Goal: Transaction & Acquisition: Purchase product/service

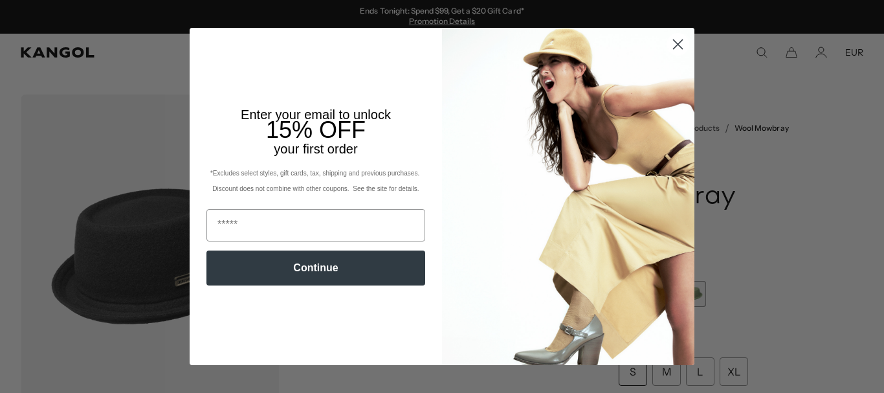
click at [677, 47] on circle "Close dialog" at bounding box center [677, 44] width 21 height 21
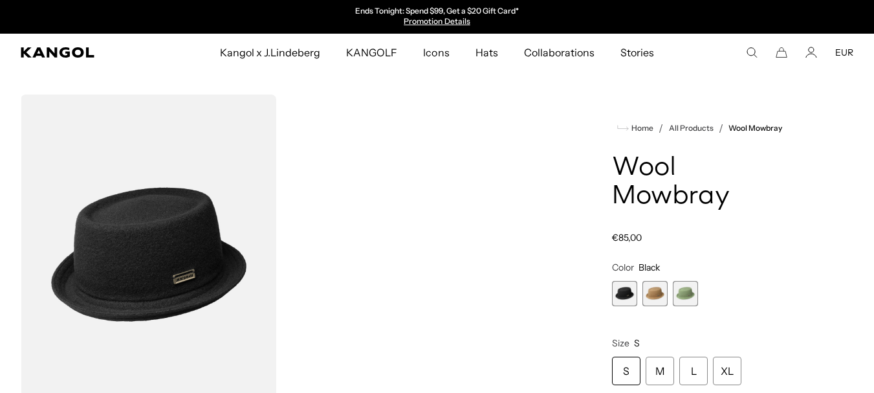
click at [751, 50] on icon "Search here" at bounding box center [752, 53] width 12 height 12
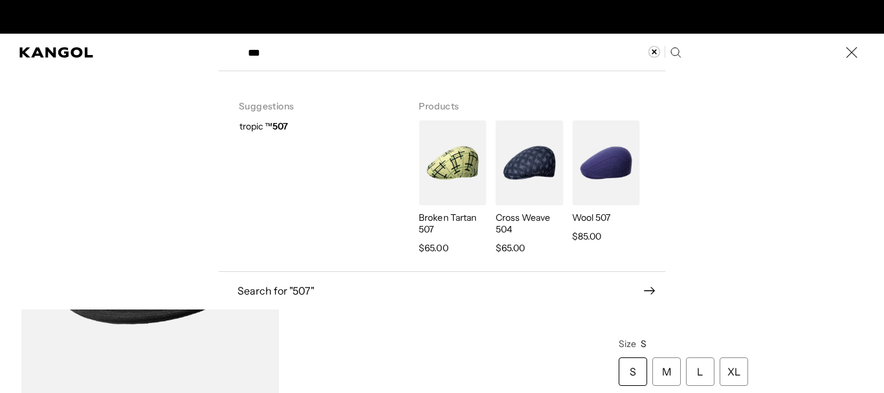
scroll to position [0, 267]
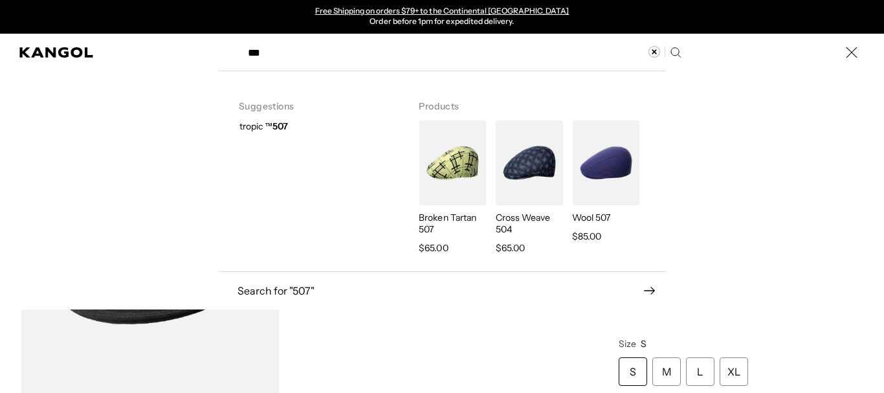
type input "***"
click at [592, 162] on img "Search here" at bounding box center [605, 162] width 67 height 85
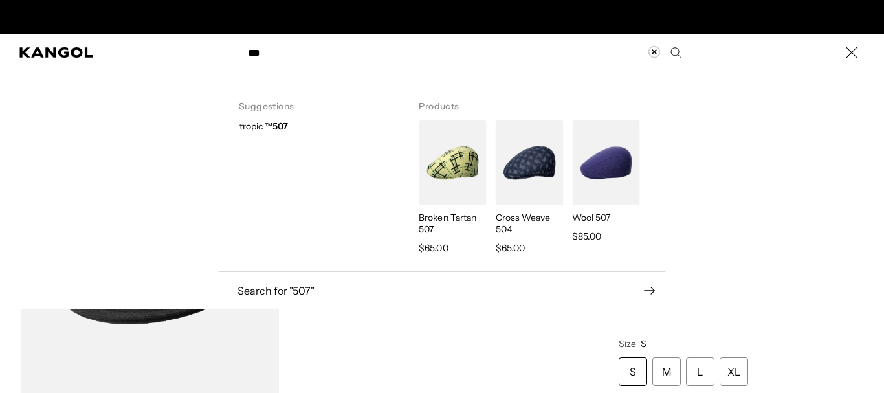
scroll to position [0, 0]
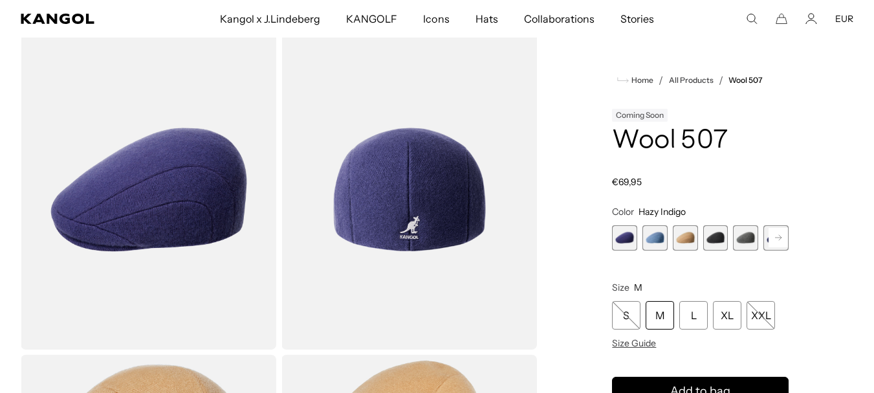
scroll to position [0, 267]
click at [719, 237] on span "4 of 7" at bounding box center [715, 237] width 25 height 25
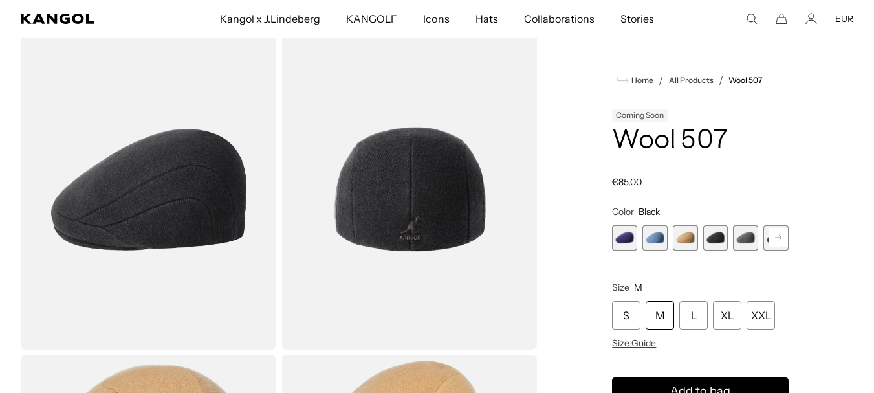
click at [742, 237] on span "5 of 7" at bounding box center [745, 237] width 25 height 25
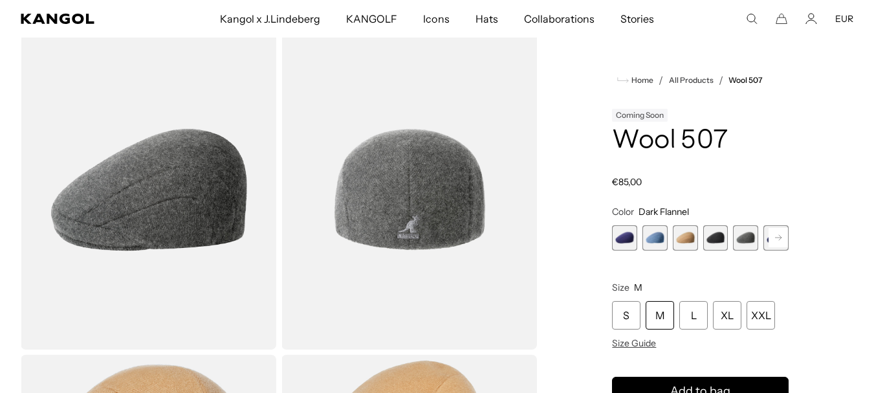
click at [776, 238] on rect at bounding box center [778, 237] width 19 height 19
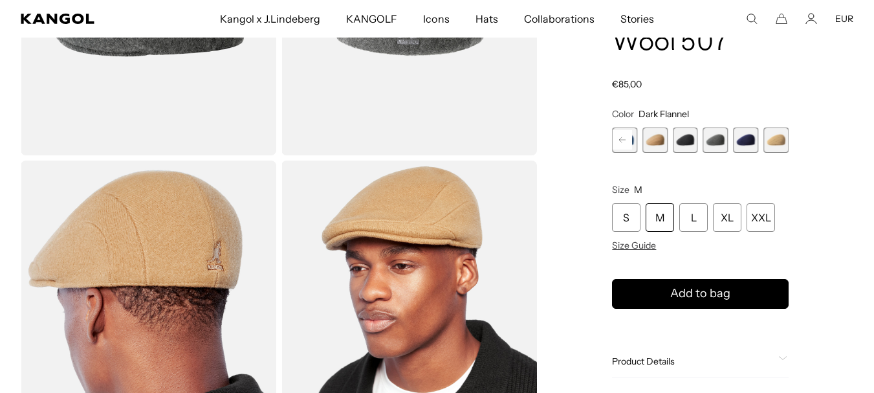
scroll to position [0, 267]
click at [688, 139] on span "4 of 7" at bounding box center [685, 139] width 25 height 25
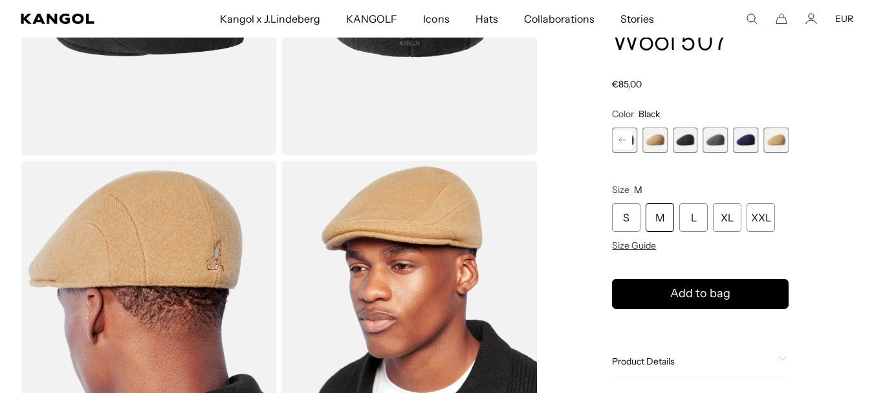
click at [624, 142] on rect at bounding box center [622, 140] width 19 height 19
click at [650, 135] on span "2 of 7" at bounding box center [654, 139] width 25 height 25
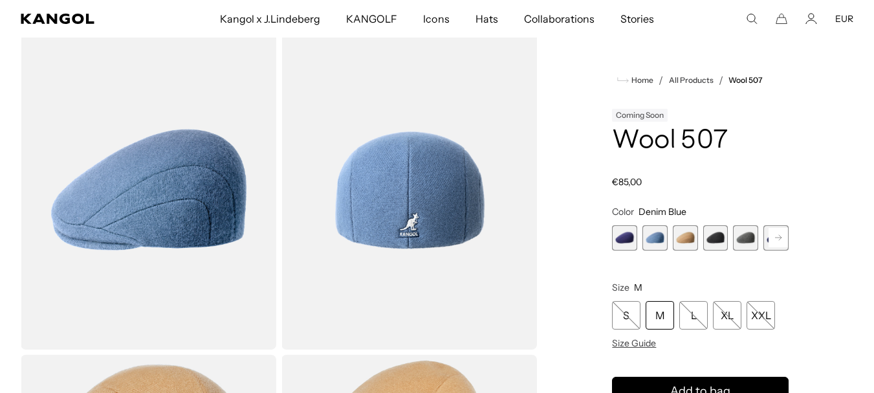
scroll to position [0, 267]
click at [622, 242] on span "1 of 7" at bounding box center [624, 237] width 25 height 25
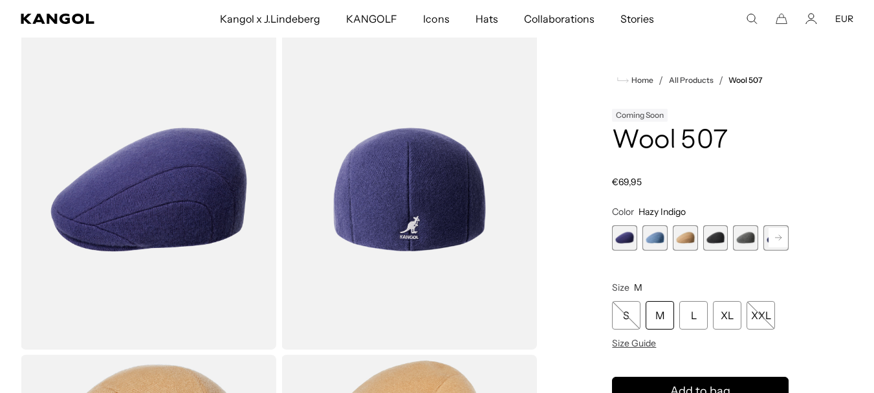
click at [714, 235] on span "4 of 7" at bounding box center [715, 237] width 25 height 25
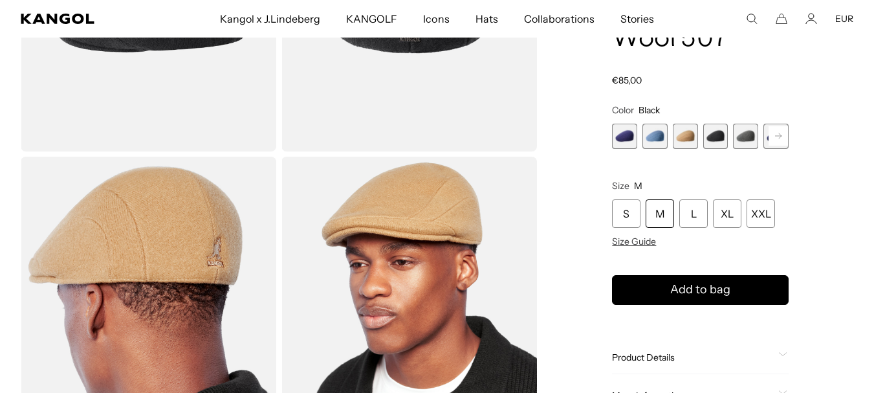
scroll to position [194, 0]
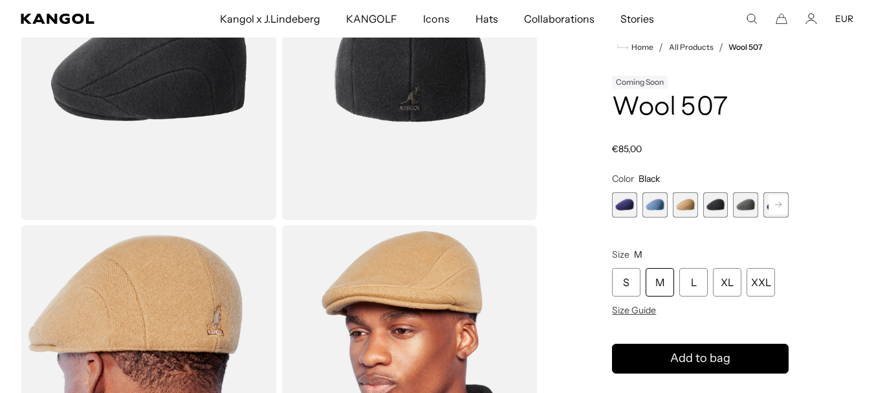
click at [684, 203] on span "3 of 7" at bounding box center [685, 204] width 25 height 25
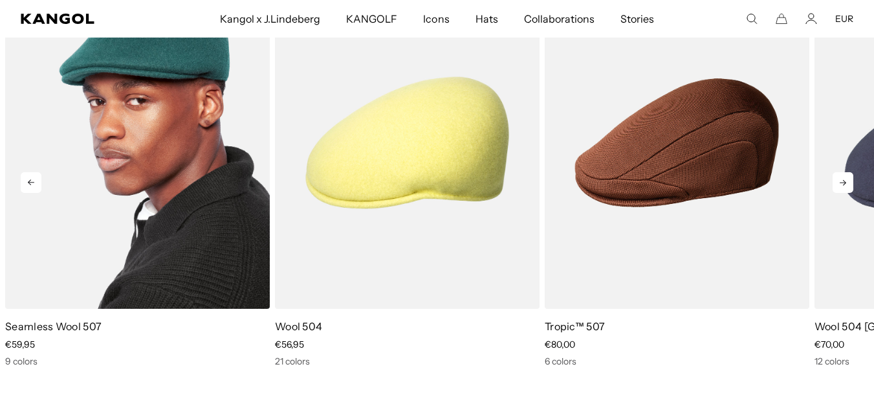
click at [181, 109] on img "1 of 5" at bounding box center [137, 143] width 265 height 332
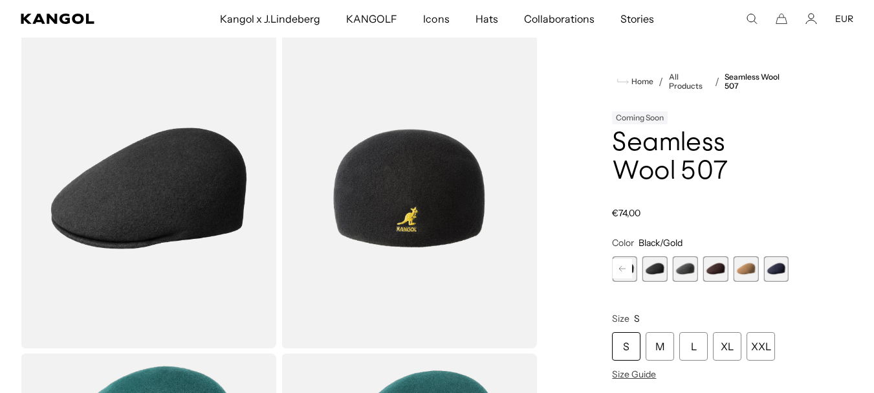
scroll to position [129, 0]
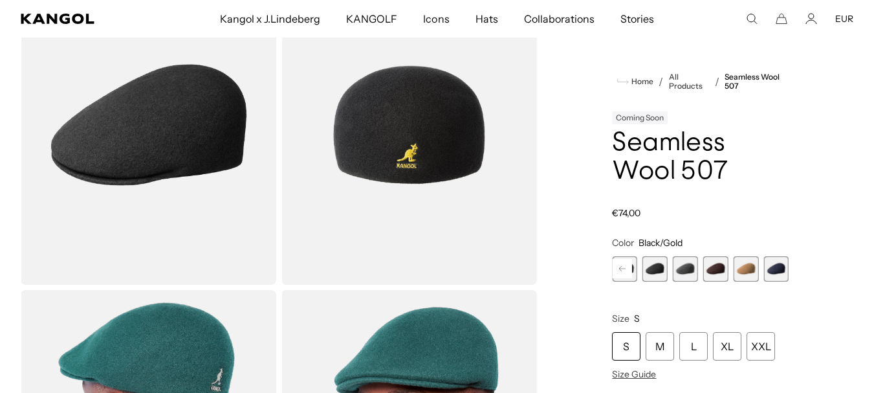
click at [748, 267] on span "8 of 9" at bounding box center [745, 268] width 25 height 25
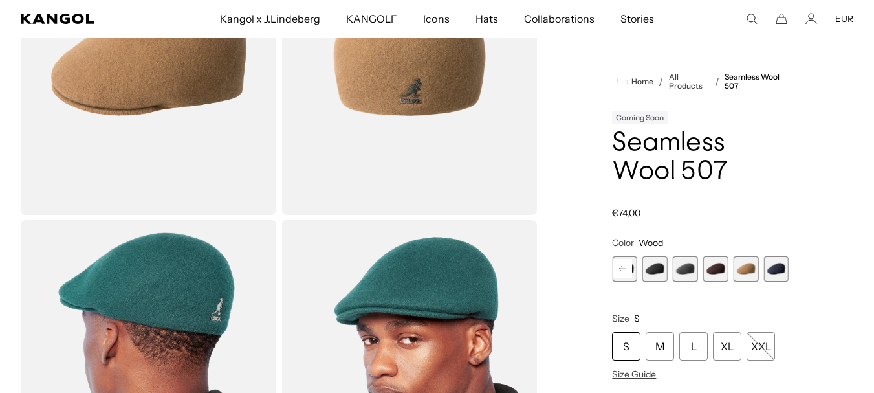
scroll to position [194, 0]
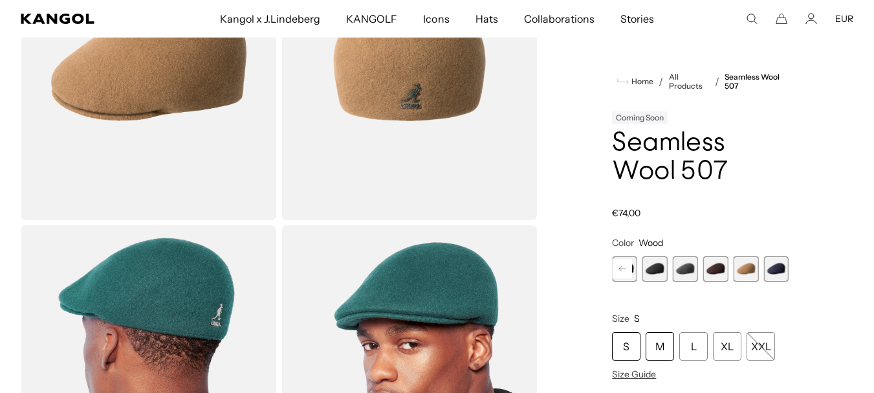
click at [659, 342] on div "M" at bounding box center [660, 346] width 28 height 28
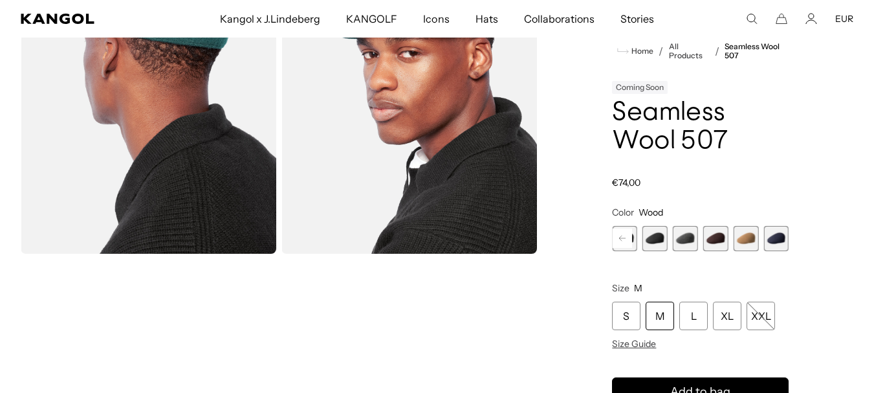
scroll to position [647, 0]
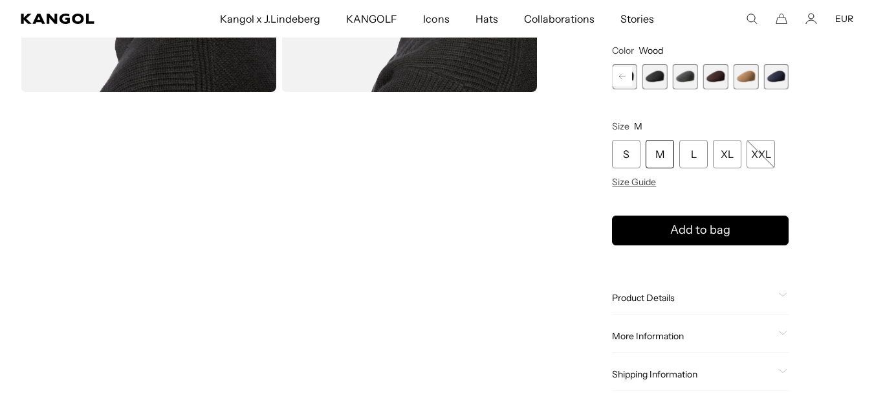
click at [661, 148] on div "M" at bounding box center [660, 154] width 28 height 28
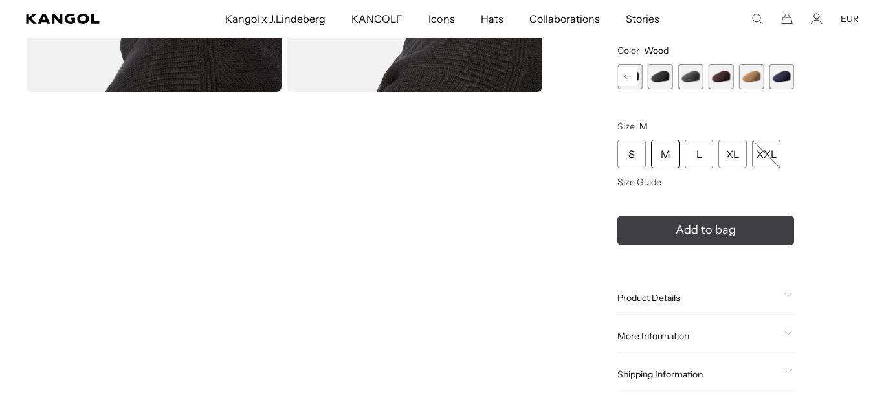
scroll to position [0, 267]
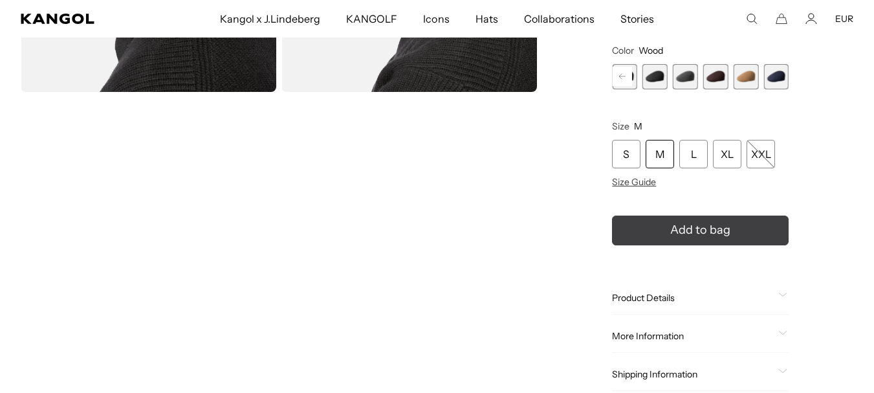
click at [680, 231] on span "Add to bag" at bounding box center [700, 229] width 60 height 17
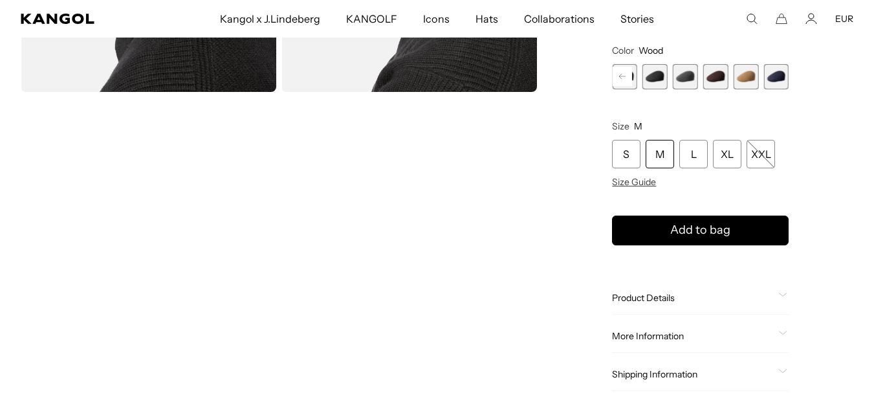
click at [662, 153] on div "M" at bounding box center [660, 154] width 28 height 28
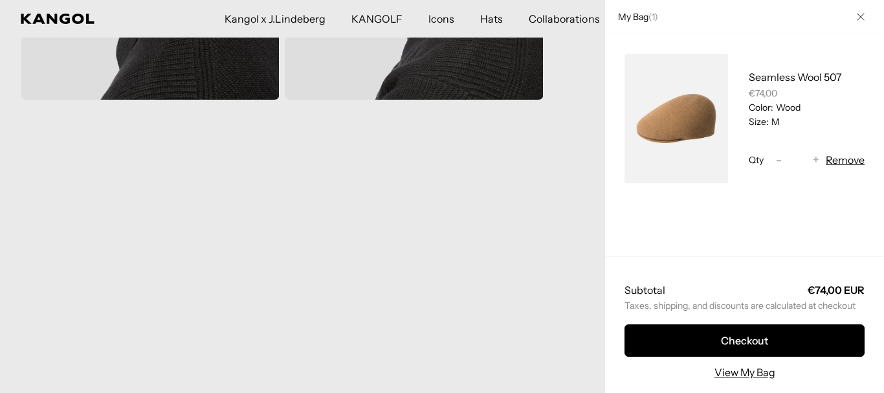
click at [850, 11] on button "Close" at bounding box center [861, 17] width 34 height 34
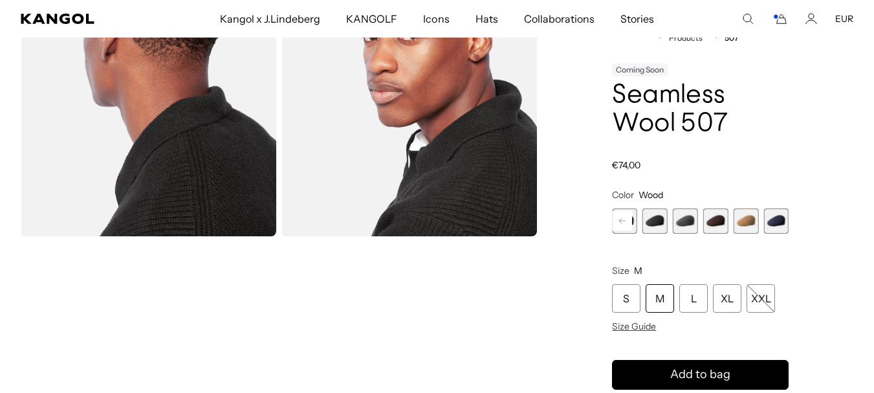
scroll to position [0, 0]
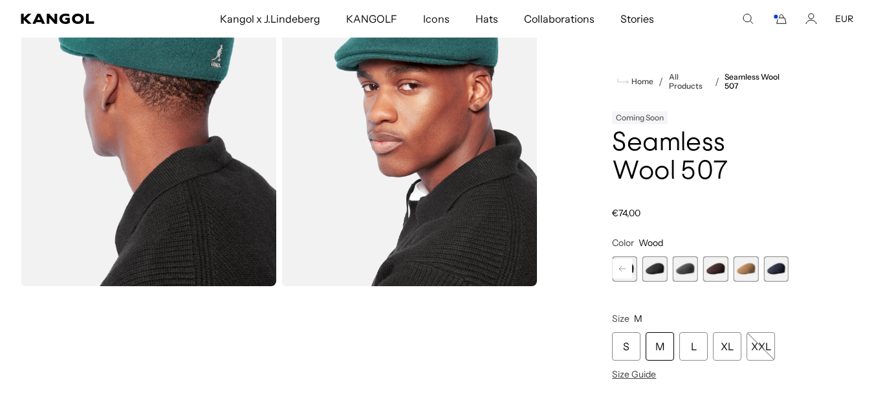
click at [685, 270] on span "6 of 9" at bounding box center [685, 268] width 25 height 25
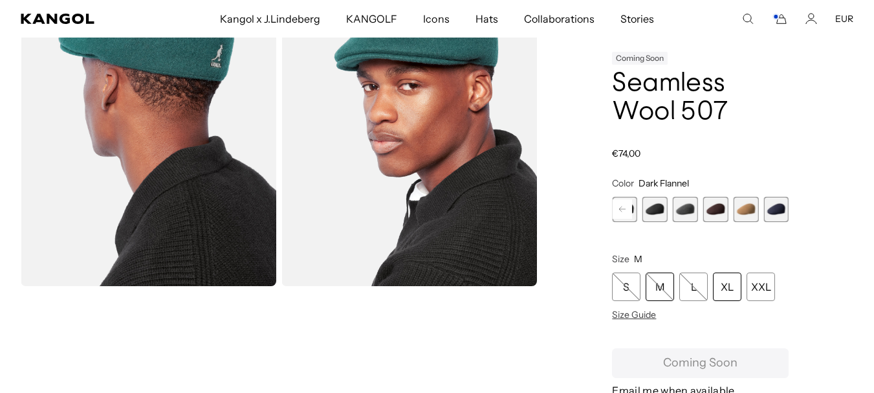
scroll to position [0, 267]
click at [685, 210] on span "6 of 9" at bounding box center [685, 209] width 25 height 25
click at [713, 212] on span "7 of 9" at bounding box center [715, 209] width 25 height 25
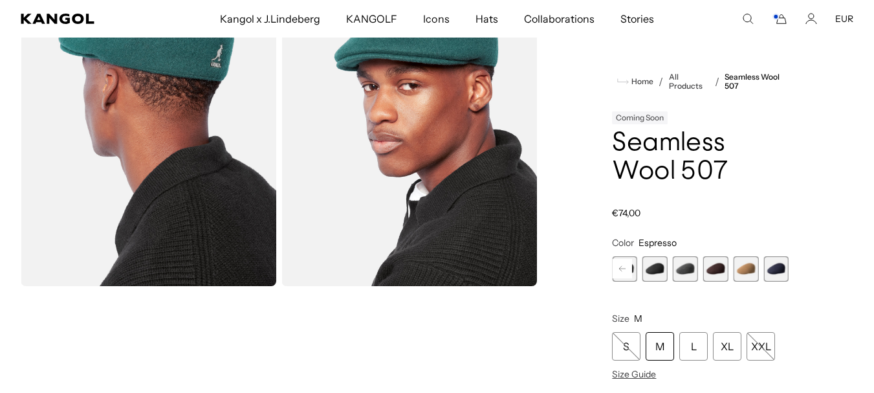
click at [746, 270] on span "8 of 9" at bounding box center [745, 268] width 25 height 25
click at [775, 271] on span "9 of 9" at bounding box center [775, 268] width 25 height 25
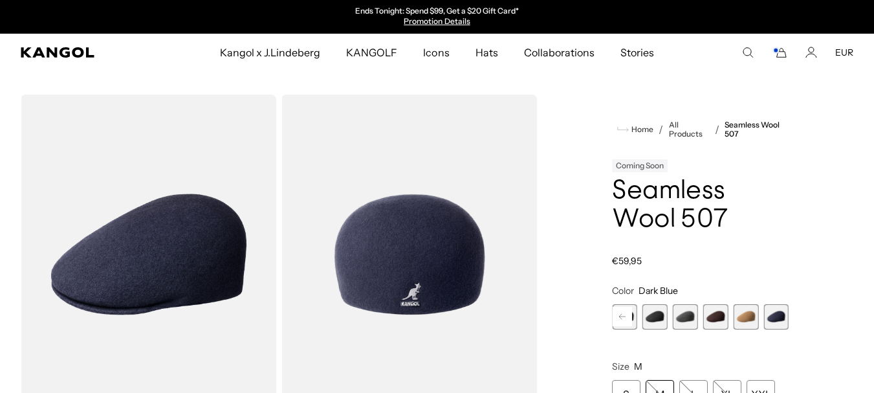
click at [404, 245] on img "Gallery Viewer" at bounding box center [409, 254] width 256 height 320
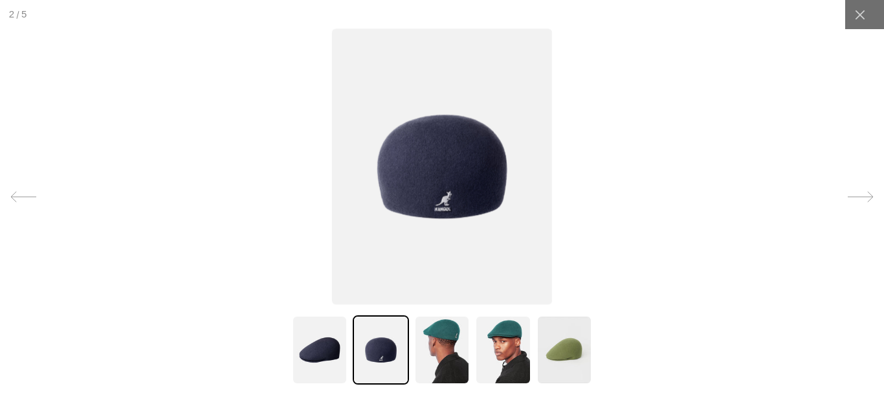
click at [454, 173] on img at bounding box center [442, 167] width 220 height 276
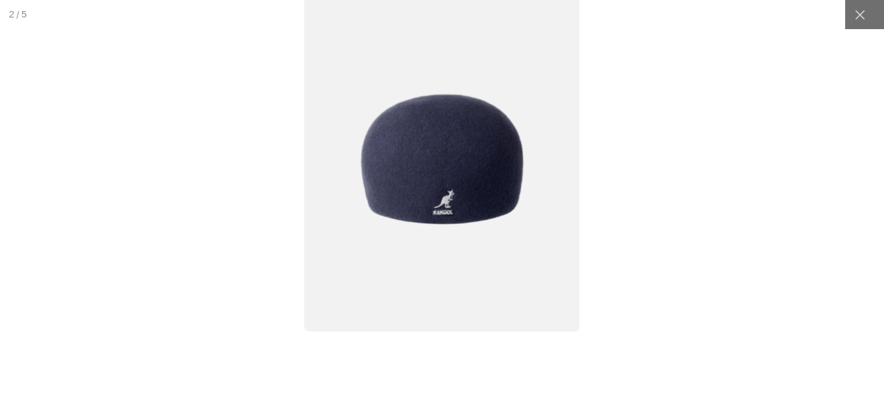
scroll to position [0, 267]
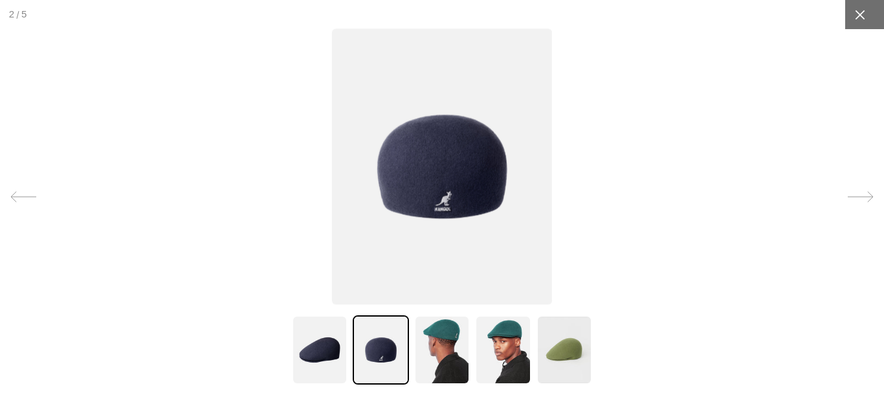
click at [853, 9] on icon at bounding box center [859, 14] width 13 height 13
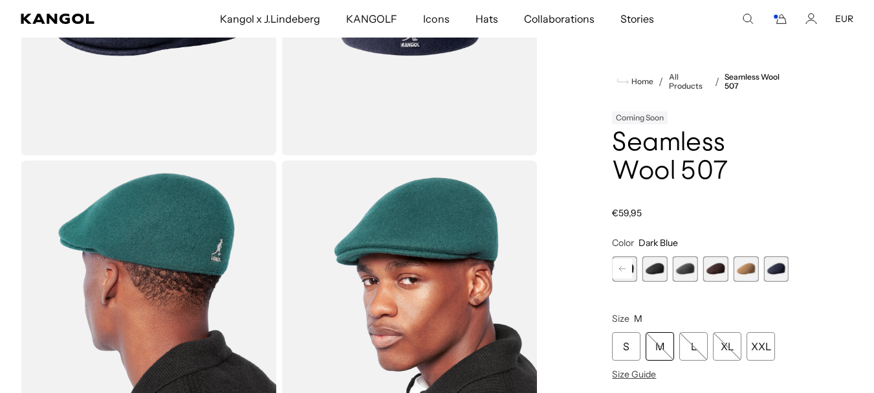
click at [734, 270] on span "8 of 9" at bounding box center [745, 268] width 25 height 25
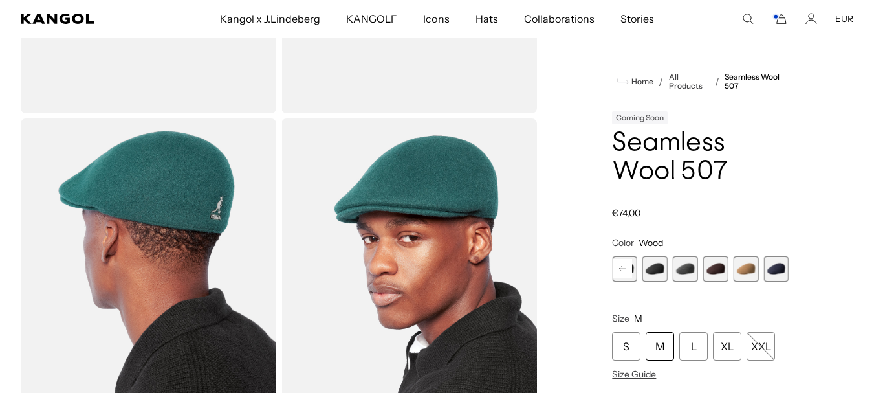
scroll to position [323, 0]
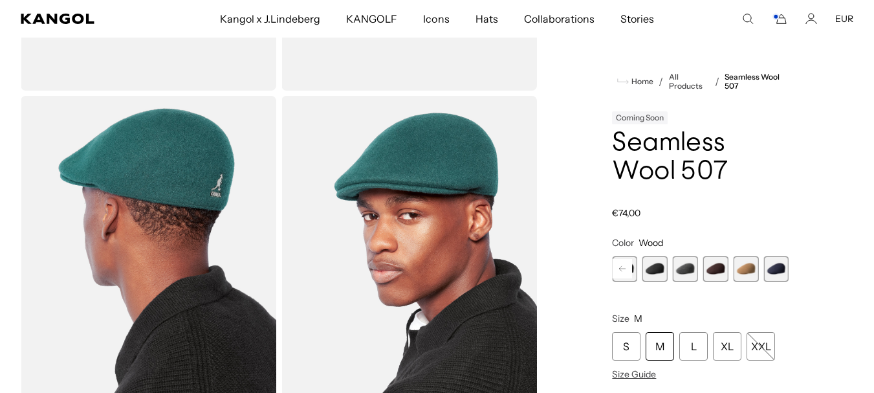
click at [750, 266] on span "8 of 9" at bounding box center [745, 268] width 25 height 25
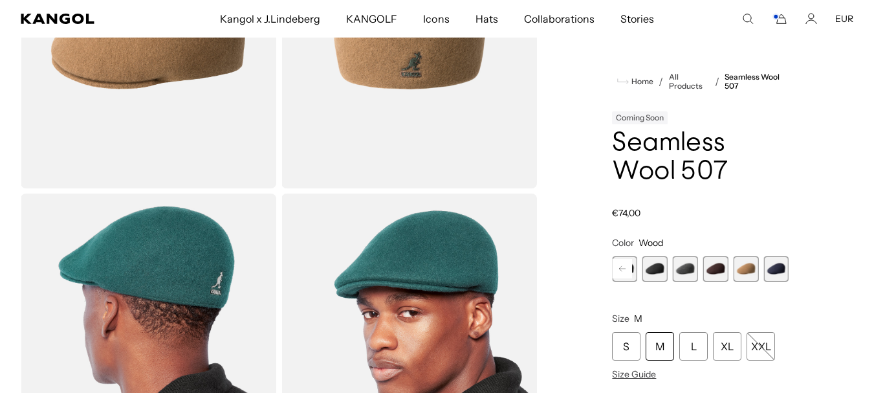
scroll to position [0, 0]
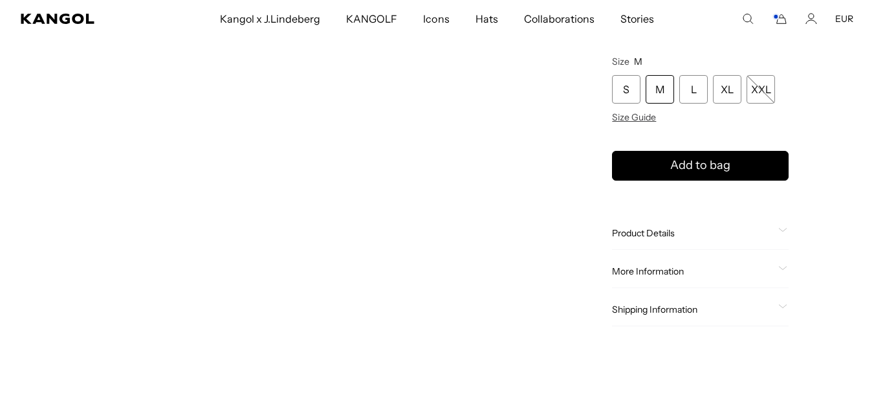
click at [784, 232] on span at bounding box center [783, 233] width 10 height 10
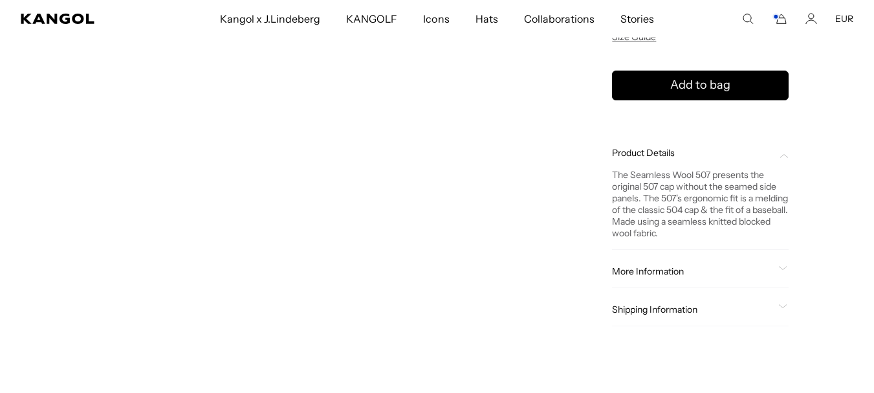
scroll to position [0, 267]
click at [780, 270] on span at bounding box center [783, 271] width 10 height 10
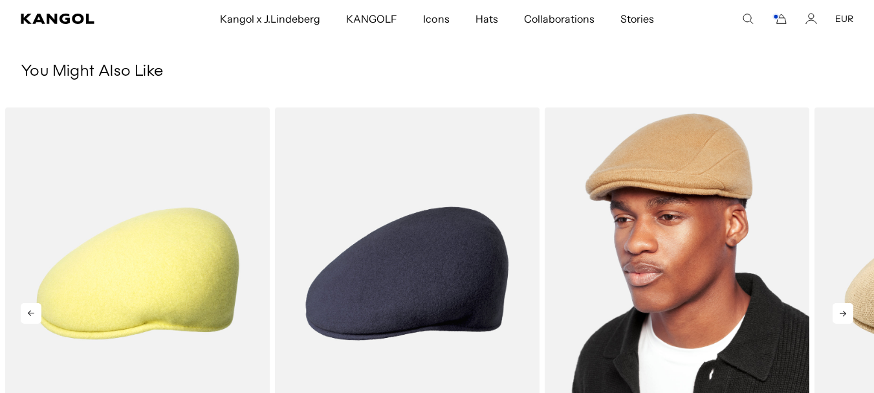
click at [694, 163] on img "3 of 5" at bounding box center [677, 273] width 265 height 332
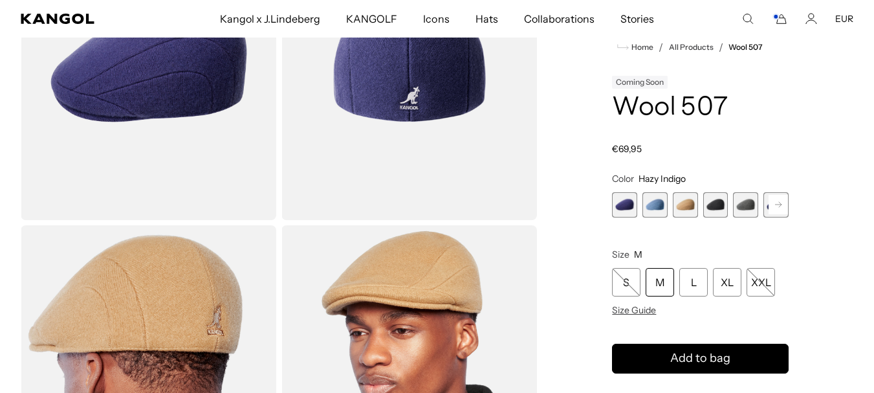
click at [687, 202] on span "3 of 7" at bounding box center [685, 204] width 25 height 25
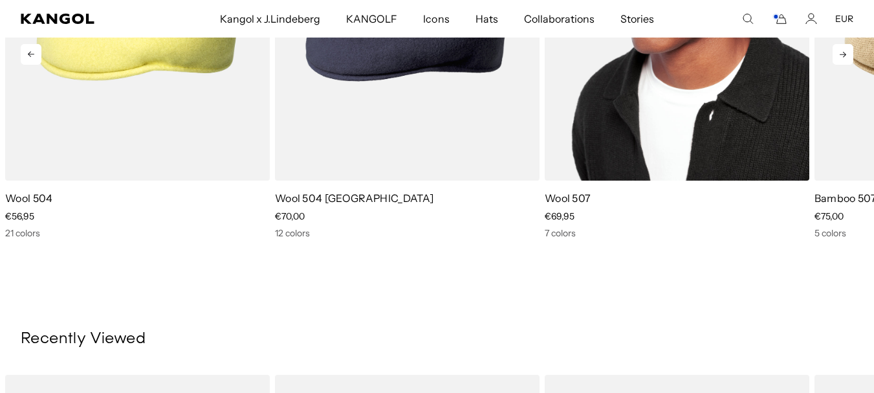
scroll to position [0, 267]
click at [673, 124] on img "3 of 5" at bounding box center [677, 15] width 265 height 332
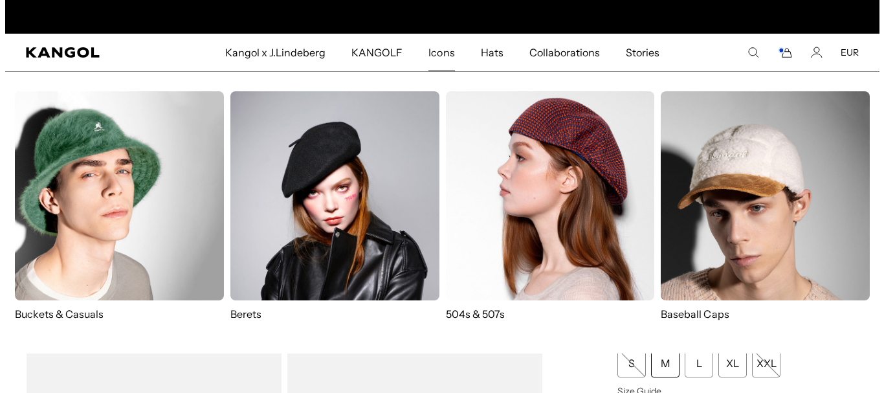
scroll to position [0, 267]
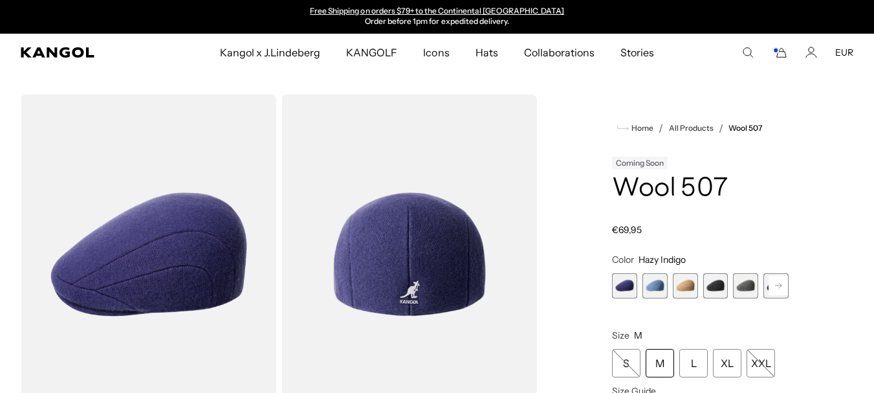
click at [751, 49] on icon "Search here" at bounding box center [748, 53] width 12 height 12
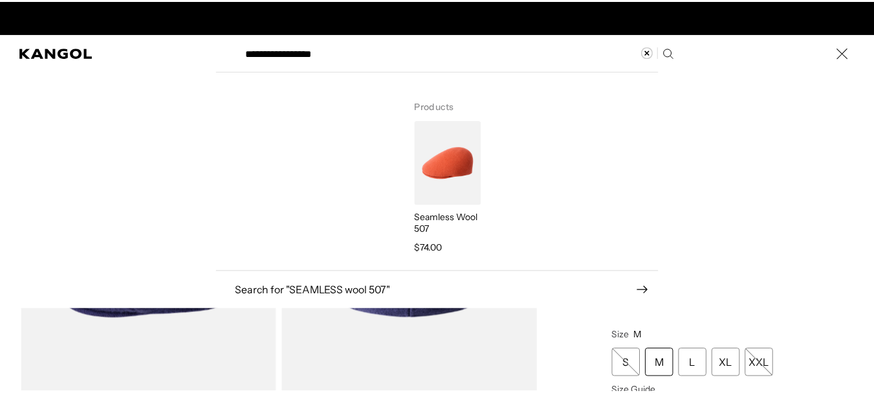
scroll to position [0, 0]
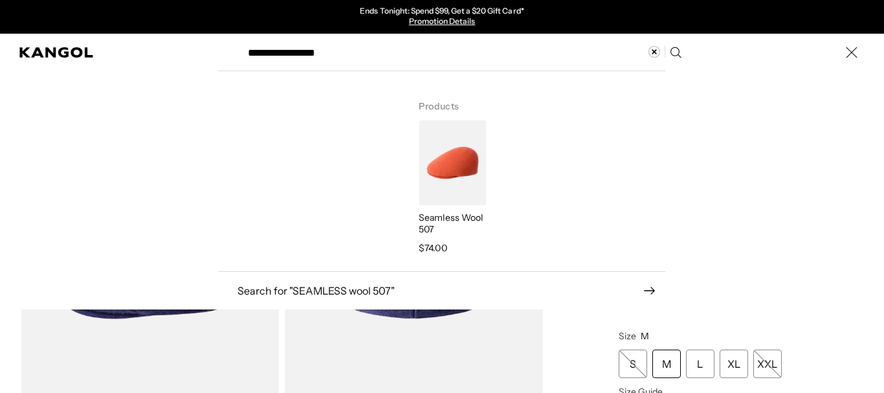
type input "**********"
click at [675, 49] on icon "Search here" at bounding box center [675, 52] width 12 height 12
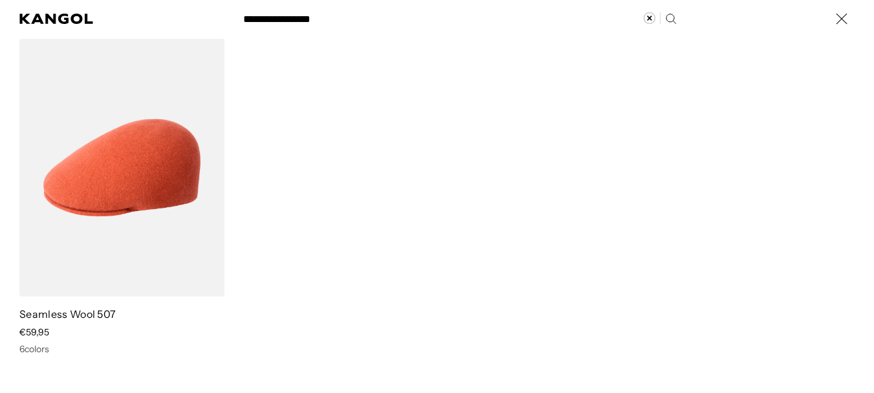
scroll to position [323, 0]
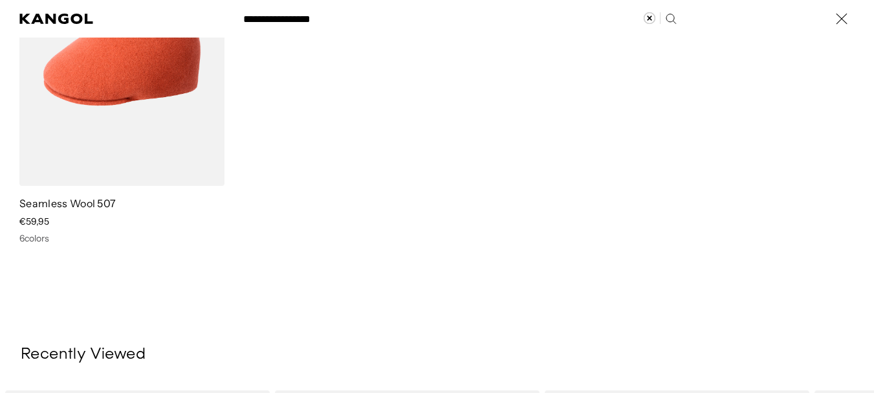
click at [0, 19] on div "Search here" at bounding box center [0, 19] width 0 height 0
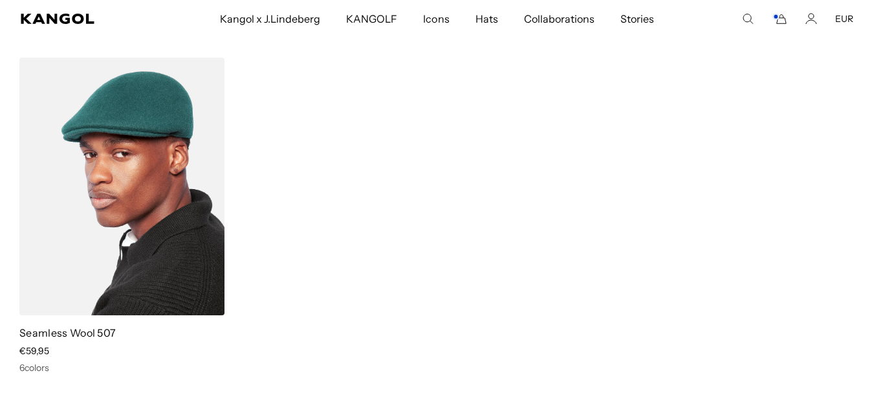
scroll to position [0, 0]
click at [134, 244] on img at bounding box center [121, 186] width 205 height 257
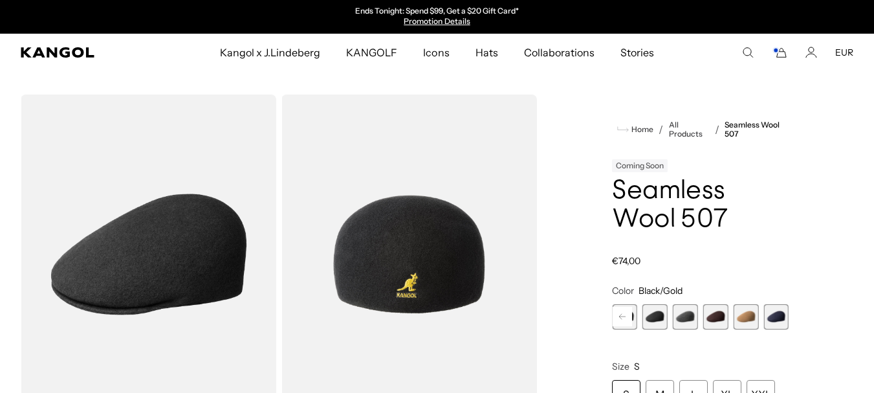
click at [623, 322] on rect at bounding box center [622, 316] width 19 height 19
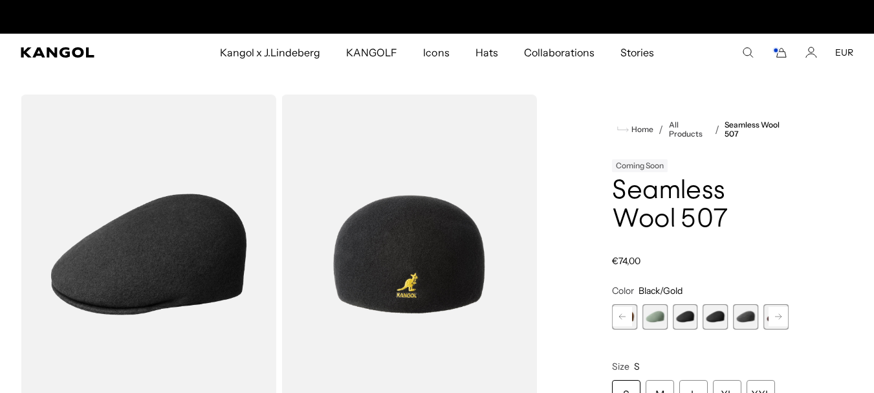
click at [623, 322] on rect at bounding box center [622, 316] width 19 height 19
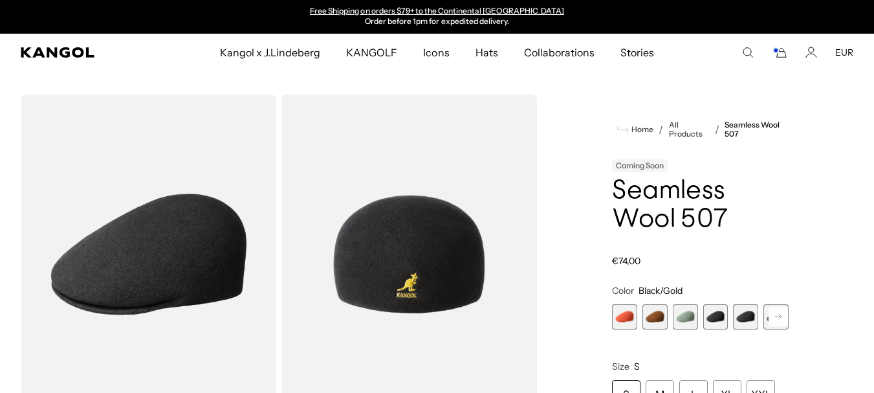
click at [623, 322] on span "1 of 9" at bounding box center [624, 316] width 25 height 25
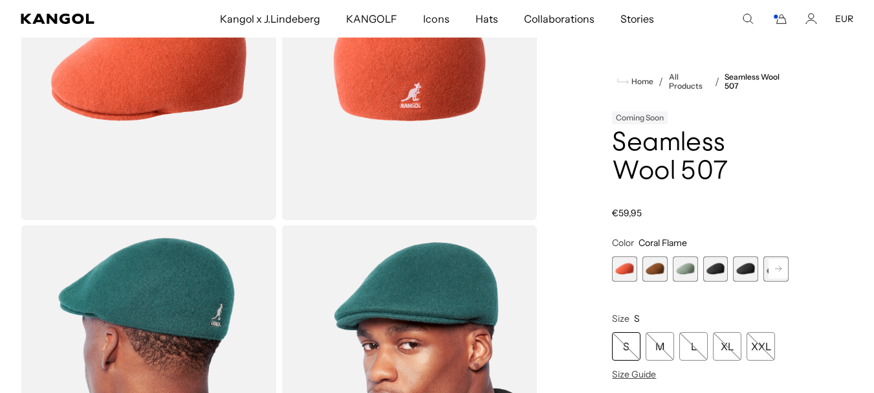
scroll to position [0, 267]
click at [623, 269] on span "1 of 9" at bounding box center [624, 268] width 25 height 25
click at [655, 271] on span "2 of 9" at bounding box center [654, 268] width 25 height 25
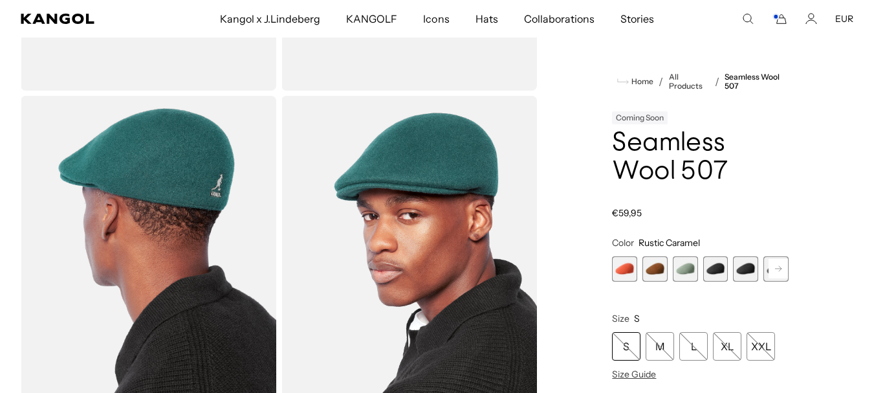
click at [657, 267] on span "2 of 9" at bounding box center [654, 268] width 25 height 25
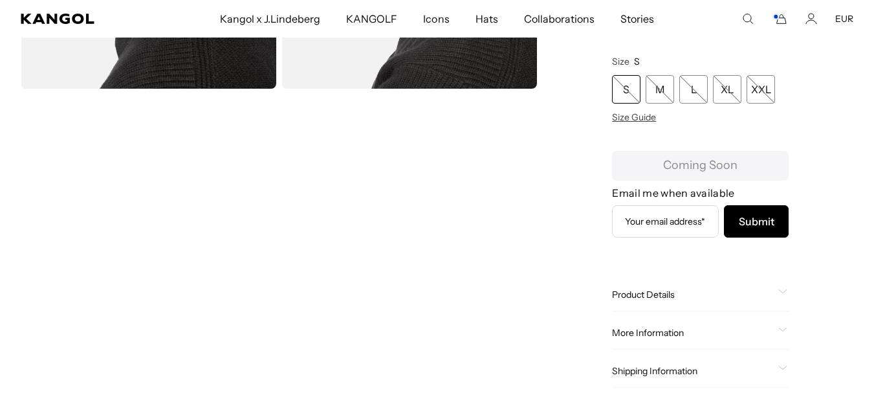
scroll to position [518, 0]
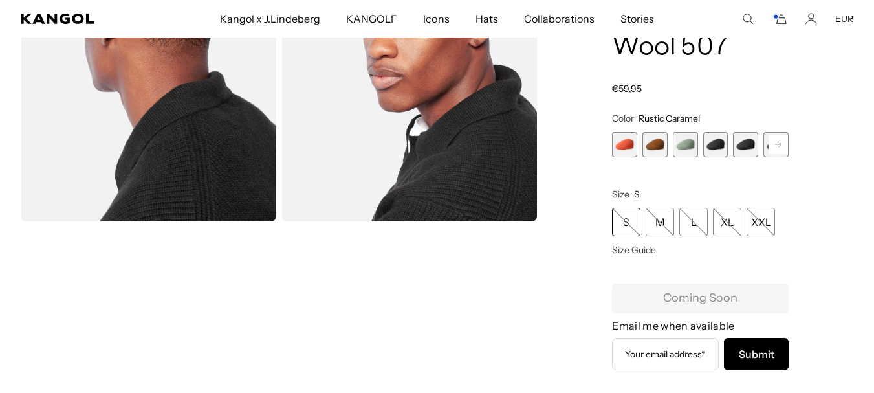
click at [686, 144] on span "3 of 9" at bounding box center [685, 144] width 25 height 25
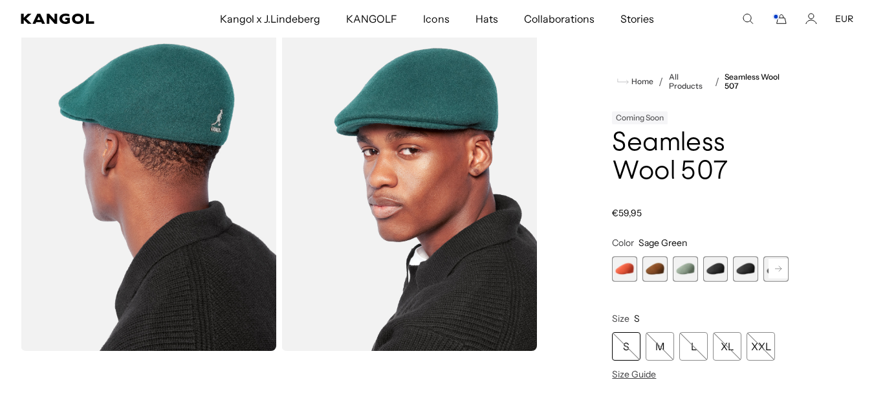
click at [712, 270] on span "4 of 9" at bounding box center [715, 268] width 25 height 25
click at [679, 272] on span "3 of 9" at bounding box center [685, 268] width 25 height 25
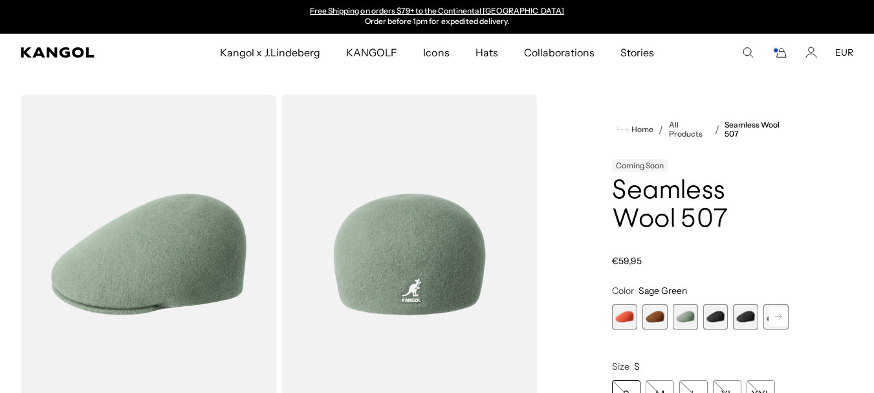
click at [171, 253] on img "Gallery Viewer" at bounding box center [149, 254] width 256 height 320
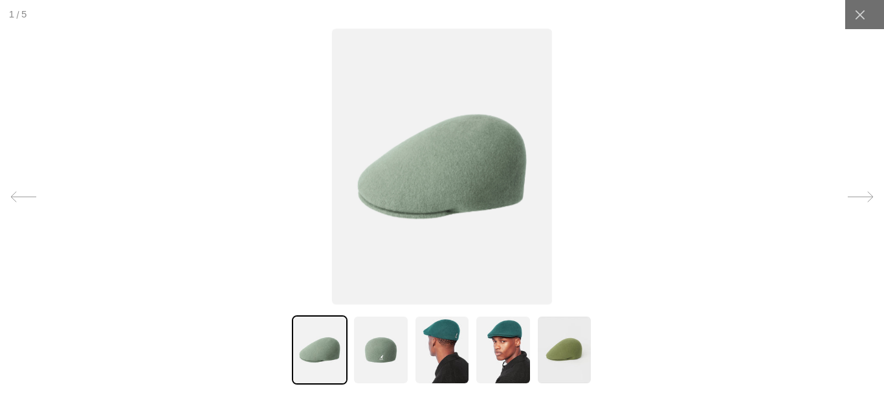
click at [380, 347] on img at bounding box center [381, 349] width 56 height 69
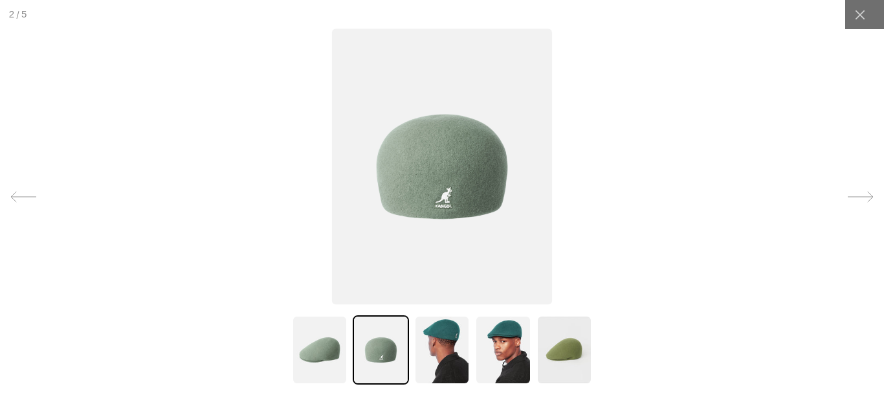
click at [446, 338] on img at bounding box center [442, 349] width 56 height 69
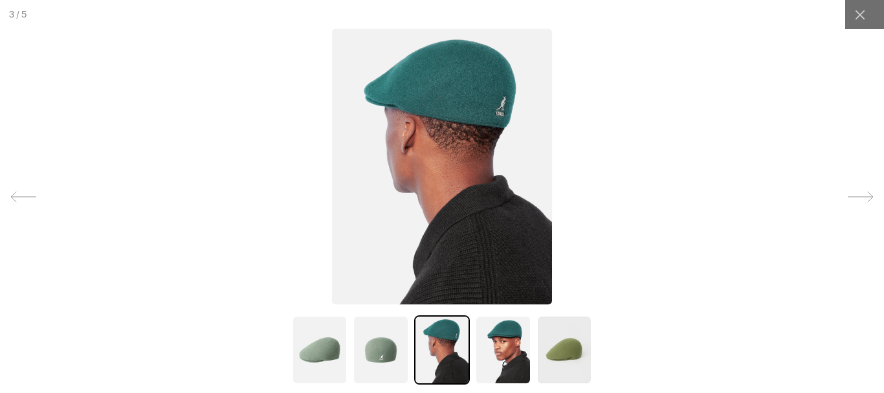
scroll to position [0, 267]
click at [497, 339] on img at bounding box center [503, 349] width 56 height 69
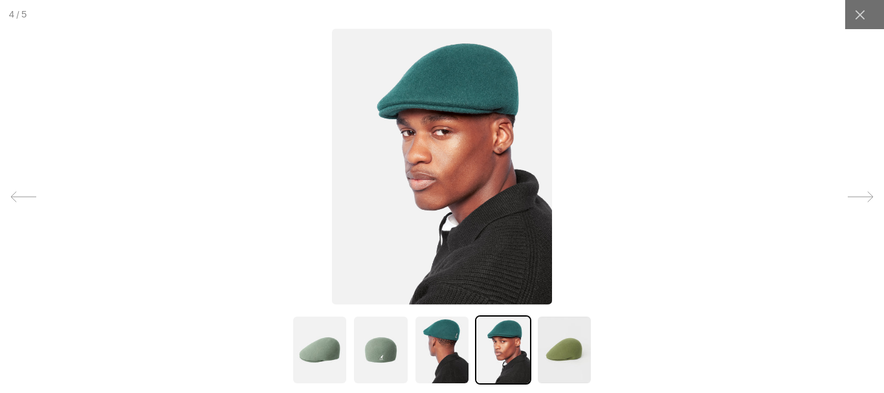
click at [563, 348] on img at bounding box center [564, 349] width 56 height 69
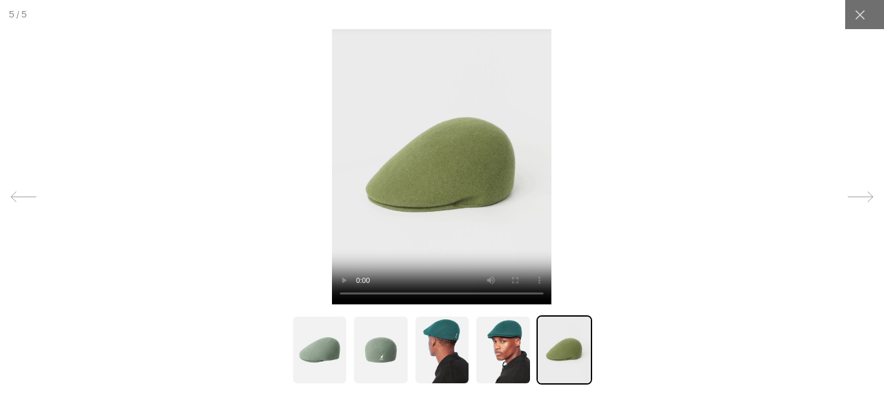
scroll to position [0, 0]
click at [311, 351] on img at bounding box center [320, 349] width 56 height 69
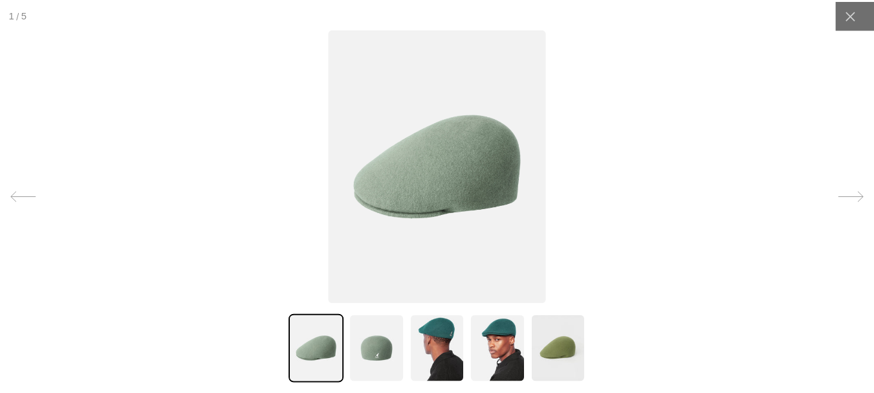
scroll to position [0, 267]
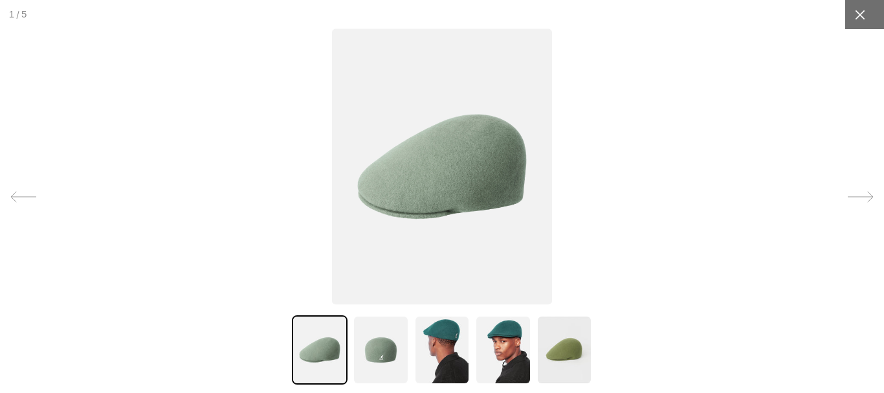
click at [853, 17] on icon at bounding box center [859, 14] width 13 height 13
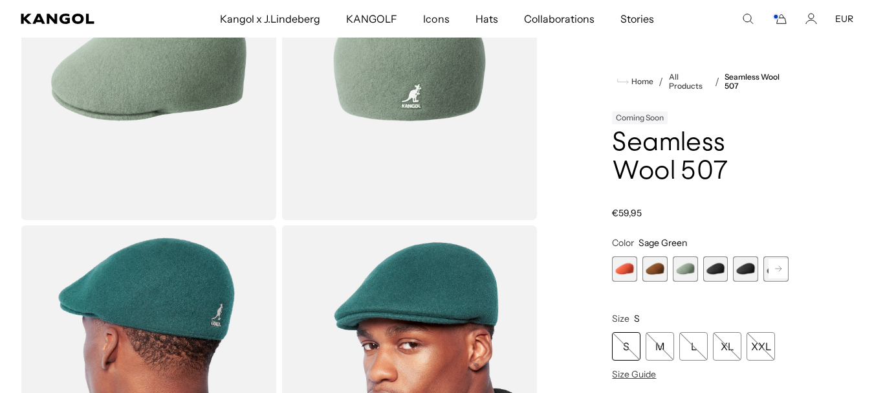
scroll to position [0, 0]
click at [714, 266] on span "4 of 9" at bounding box center [715, 268] width 25 height 25
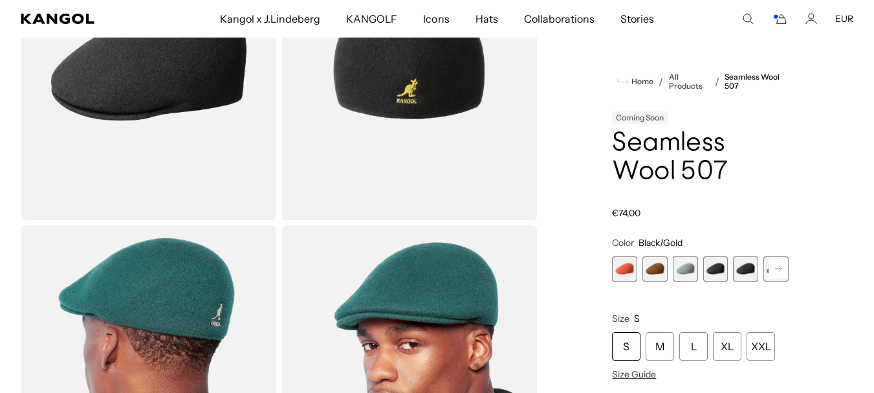
click at [747, 268] on span "5 of 9" at bounding box center [745, 268] width 25 height 25
click at [777, 270] on rect at bounding box center [778, 268] width 19 height 19
click at [777, 270] on span "9 of 9" at bounding box center [775, 268] width 25 height 25
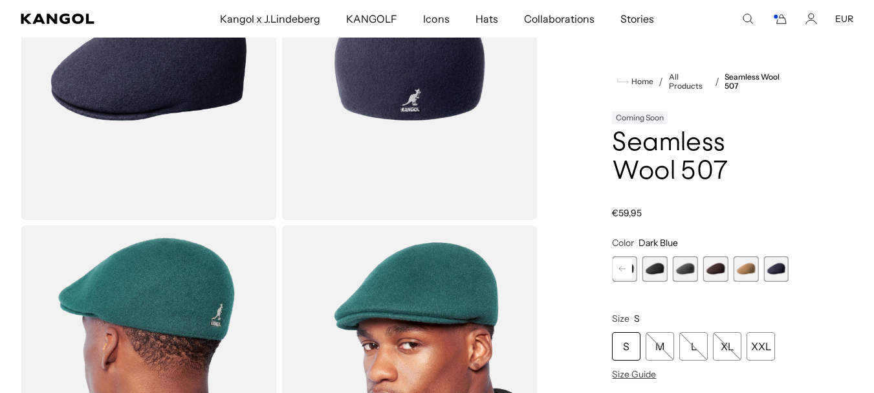
click at [742, 270] on span "8 of 9" at bounding box center [745, 268] width 25 height 25
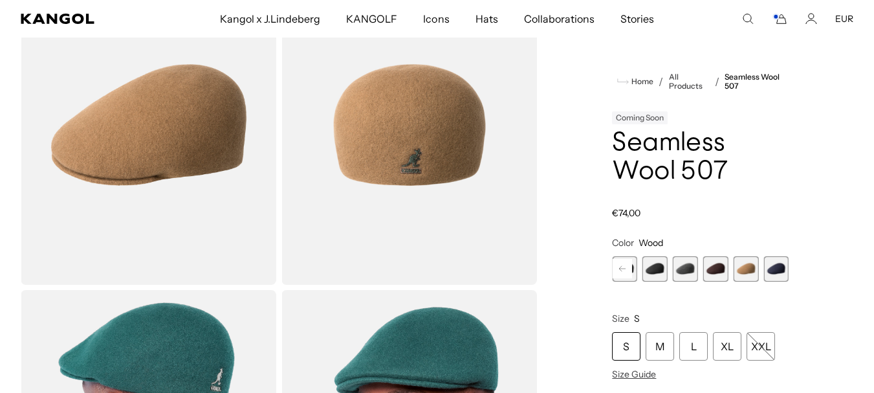
click at [193, 151] on img "Gallery Viewer" at bounding box center [149, 125] width 256 height 320
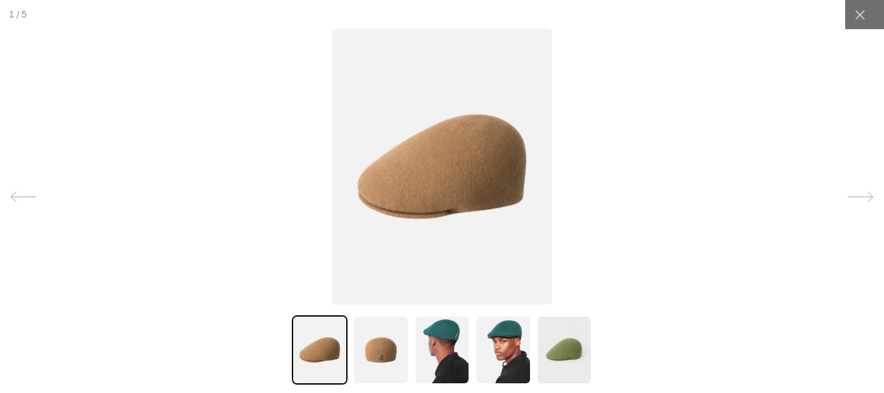
click at [360, 356] on img at bounding box center [381, 349] width 56 height 69
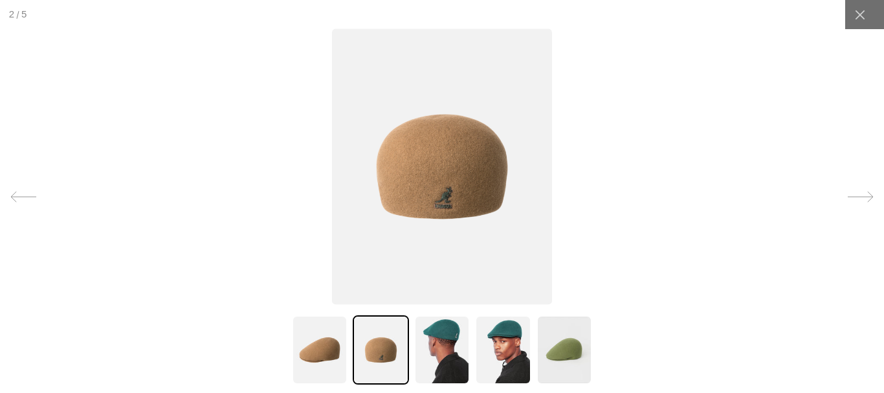
click at [565, 355] on img at bounding box center [564, 349] width 56 height 69
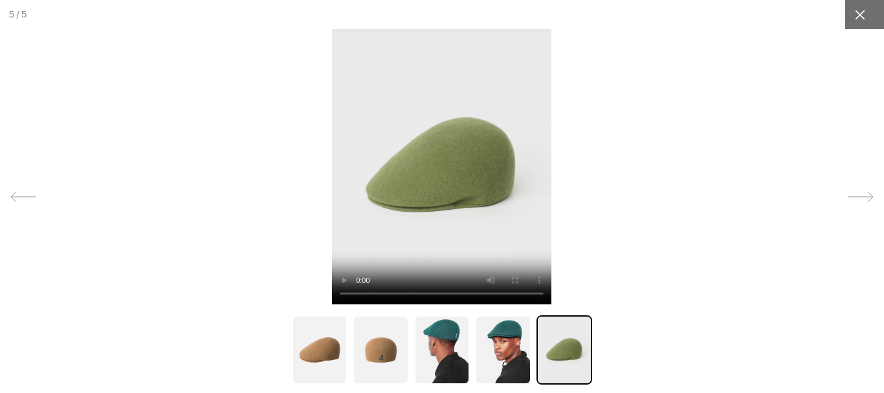
click at [857, 11] on div at bounding box center [859, 14] width 29 height 29
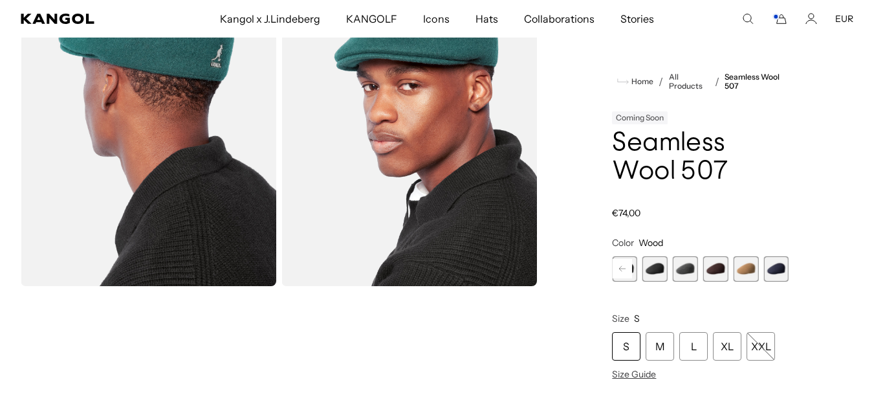
click at [780, 265] on span "9 of 9" at bounding box center [775, 268] width 25 height 25
click at [749, 265] on span "8 of 9" at bounding box center [745, 268] width 25 height 25
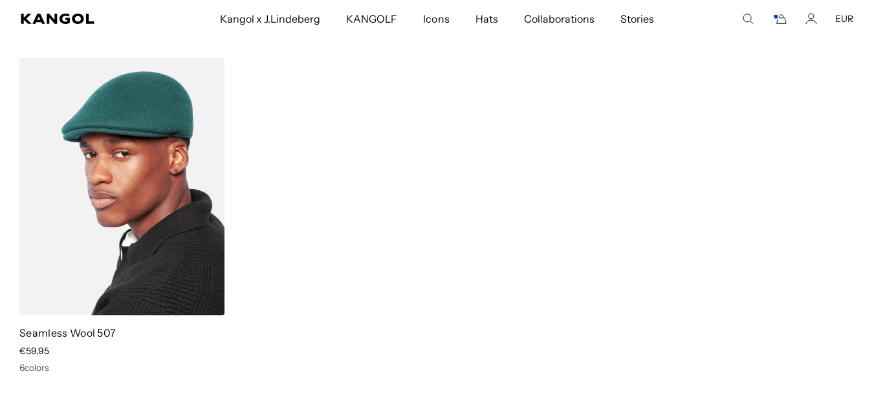
scroll to position [0, 267]
click at [66, 334] on link "Seamless Wool 507" at bounding box center [67, 332] width 96 height 13
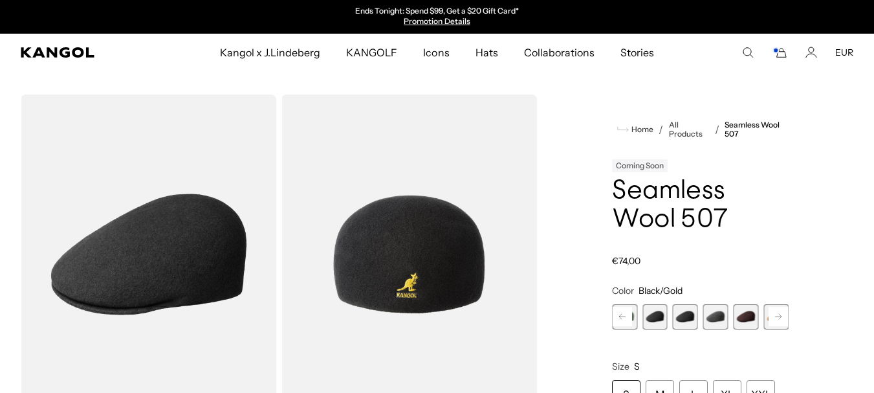
click at [620, 318] on rect at bounding box center [622, 316] width 19 height 19
click at [621, 318] on rect at bounding box center [622, 316] width 19 height 19
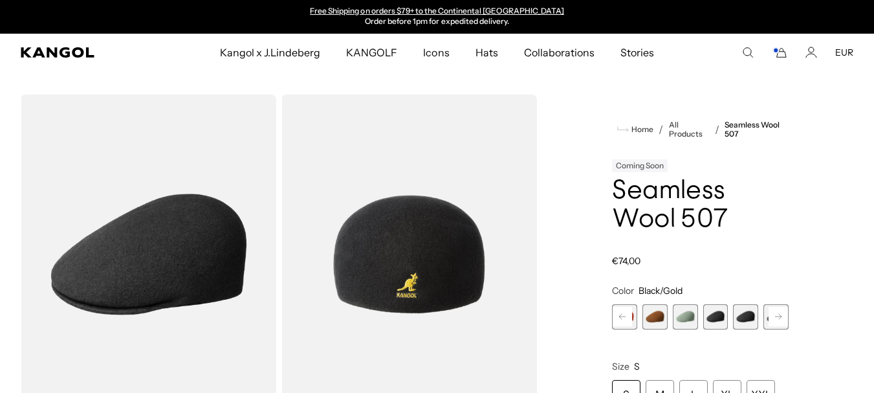
click at [621, 318] on span "1 of 9" at bounding box center [624, 316] width 25 height 25
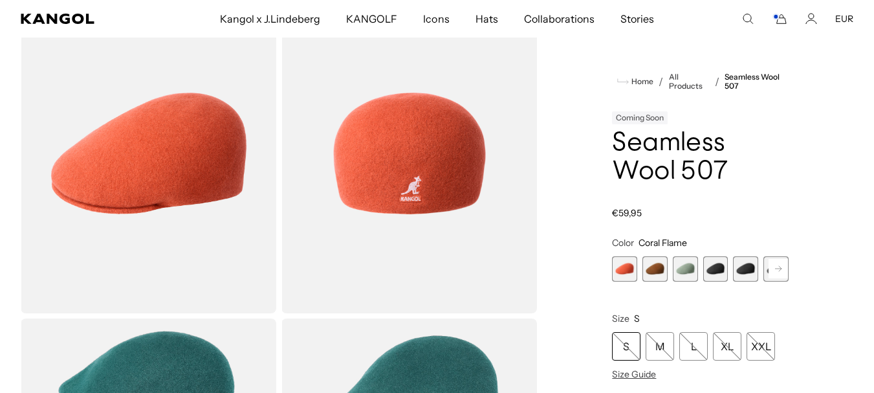
scroll to position [194, 0]
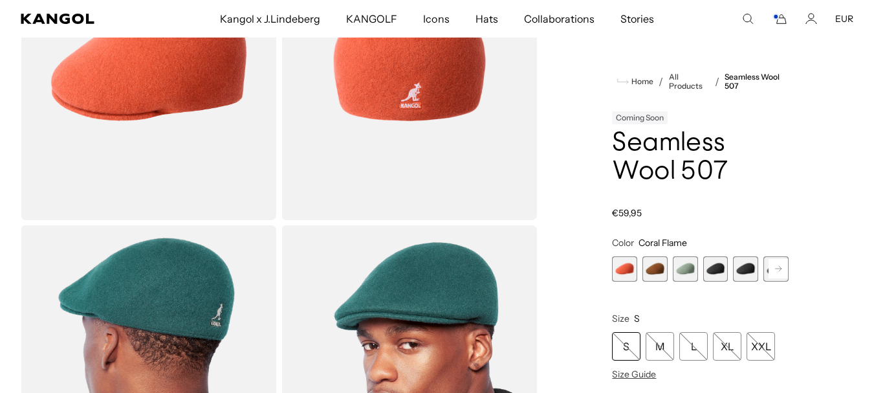
click at [657, 267] on span "2 of 9" at bounding box center [654, 268] width 25 height 25
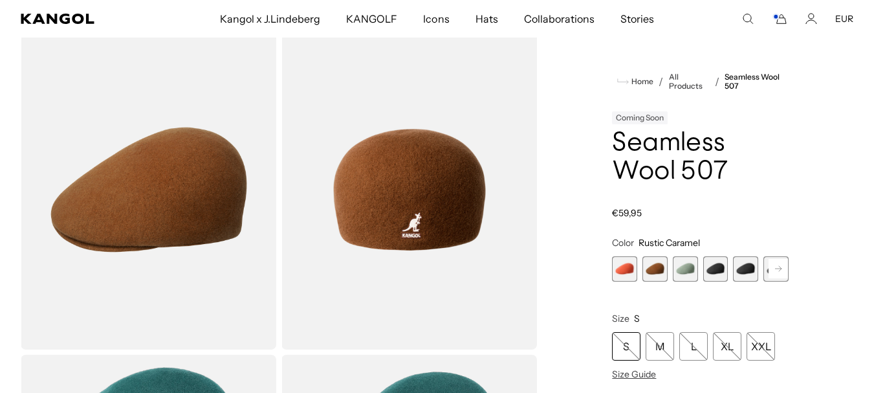
click at [780, 271] on rect at bounding box center [778, 268] width 19 height 19
click at [780, 271] on div "Previous Next Coral Flame Variant sold out or unavailable Rustic Caramel Varian…" at bounding box center [700, 268] width 177 height 25
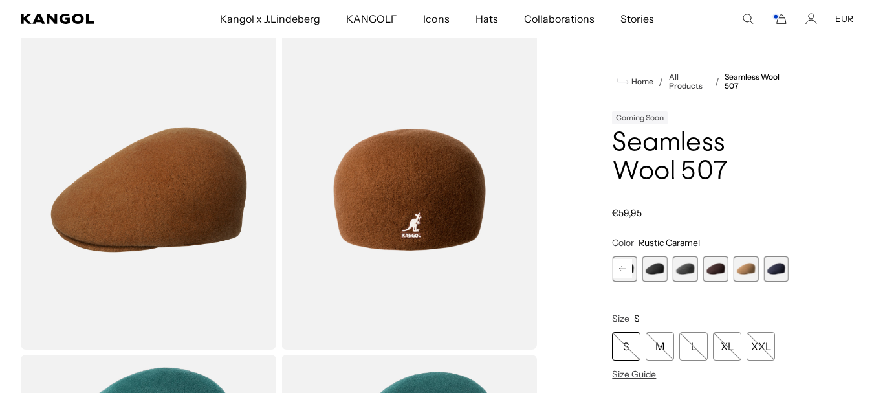
scroll to position [0, 267]
click at [743, 270] on span "8 of 9" at bounding box center [745, 268] width 25 height 25
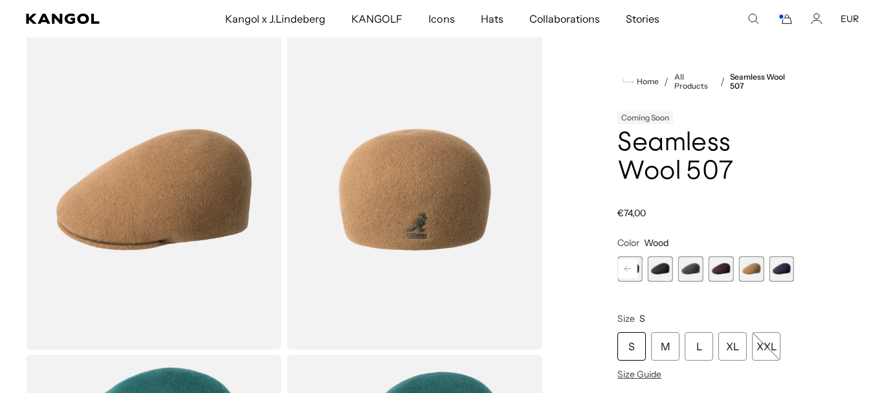
scroll to position [0, 267]
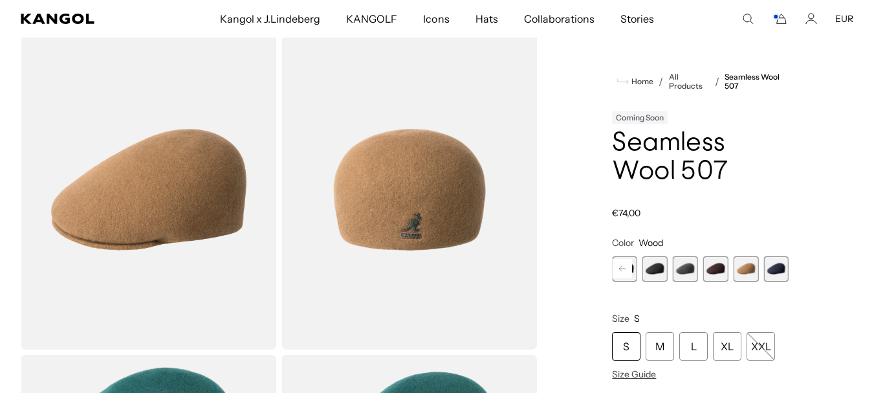
click at [183, 197] on img "Gallery Viewer" at bounding box center [149, 190] width 256 height 320
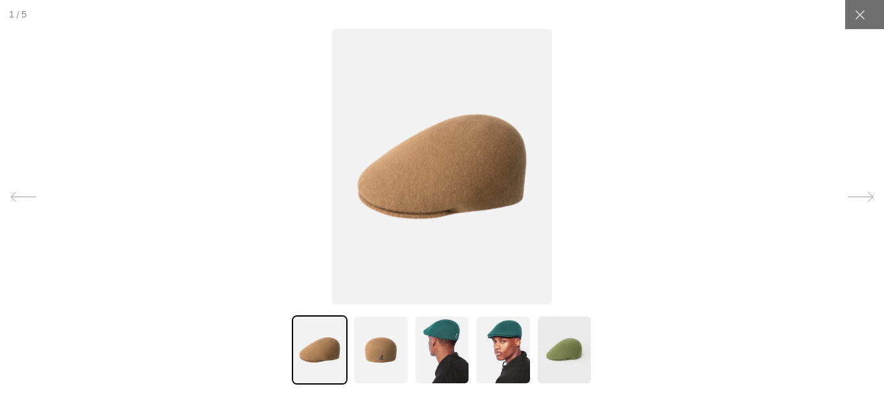
click at [448, 185] on img at bounding box center [442, 167] width 220 height 276
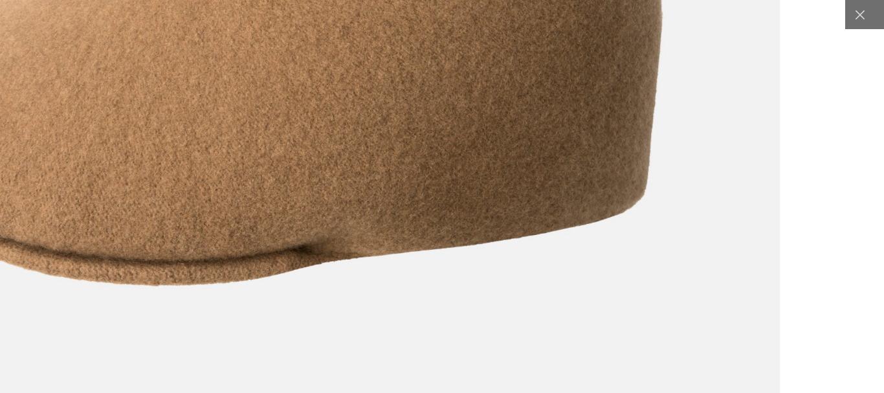
click at [371, 162] on img at bounding box center [274, 46] width 1011 height 1267
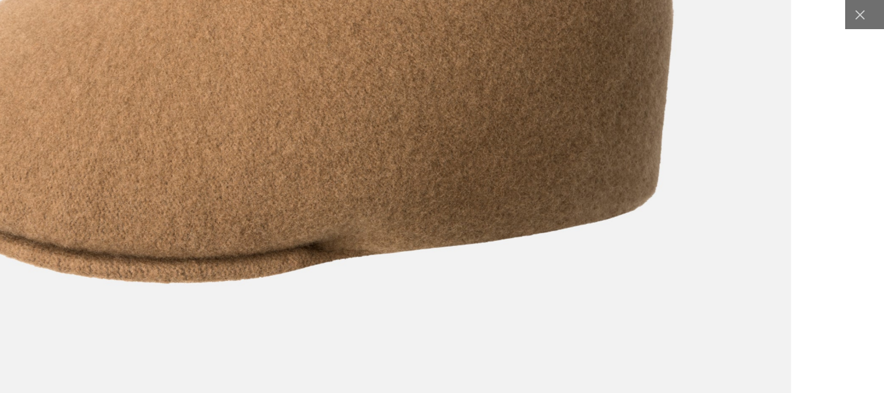
scroll to position [0, 0]
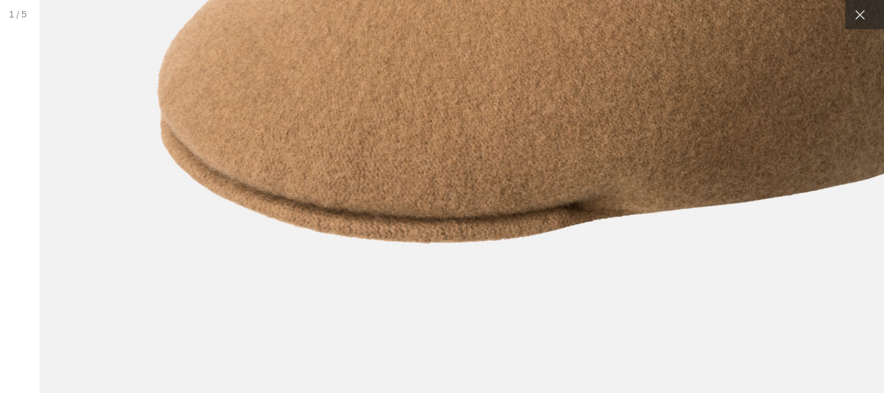
click at [629, 169] on img at bounding box center [545, 4] width 1011 height 1267
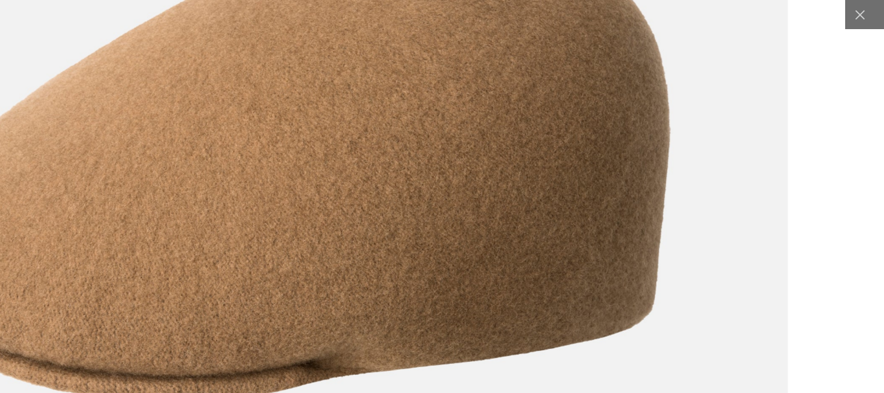
click at [408, 301] on img at bounding box center [282, 161] width 1011 height 1267
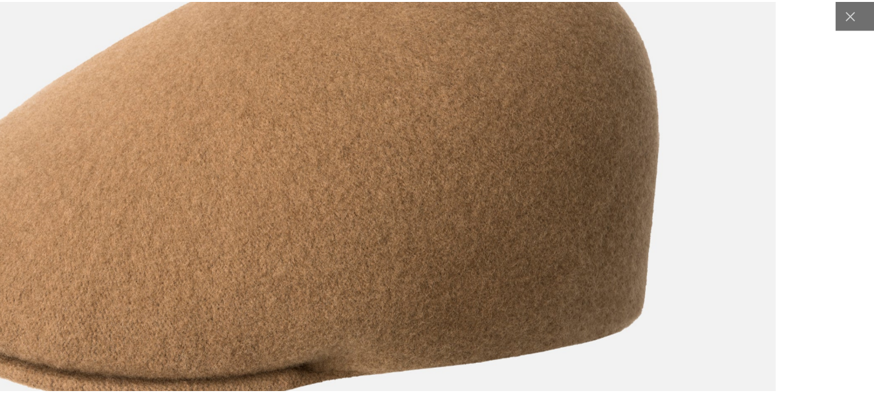
scroll to position [0, 267]
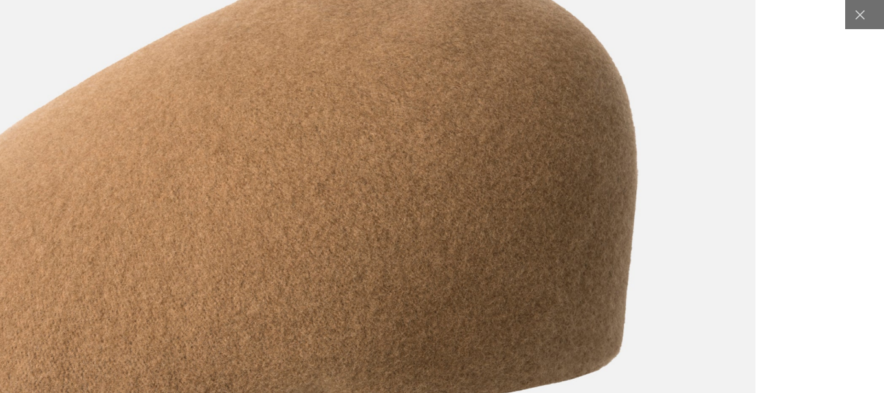
click at [498, 182] on img at bounding box center [249, 203] width 1011 height 1267
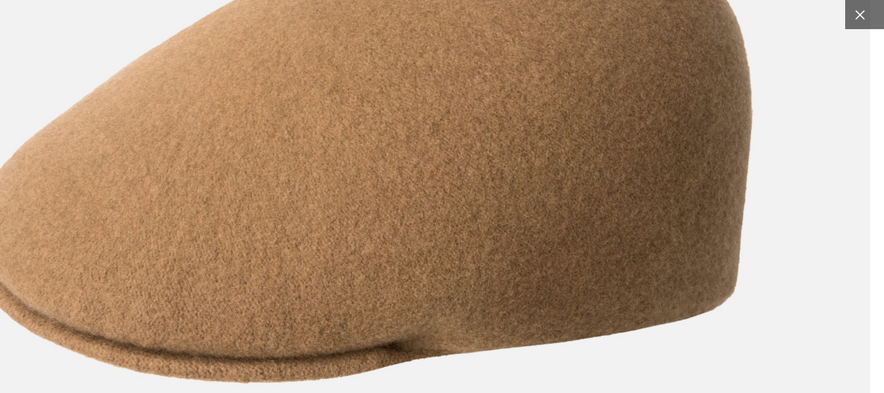
click at [853, 17] on icon at bounding box center [859, 14] width 13 height 13
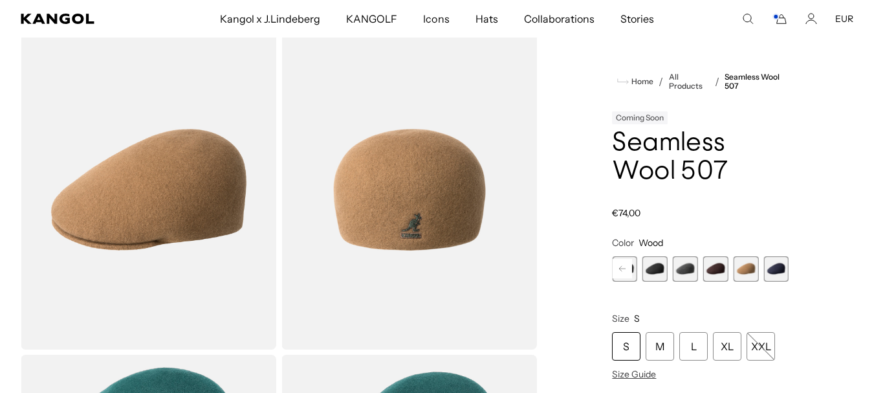
scroll to position [0, 0]
click at [775, 268] on span "9 of 9" at bounding box center [775, 268] width 25 height 25
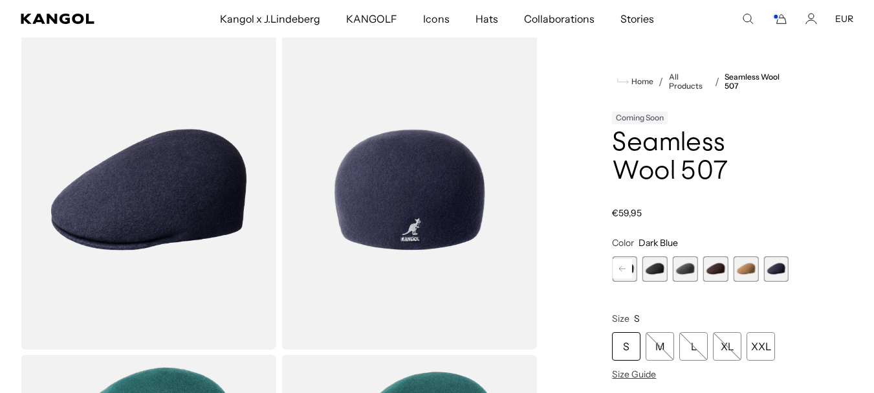
scroll to position [0, 267]
click at [745, 269] on span "8 of 9" at bounding box center [745, 268] width 25 height 25
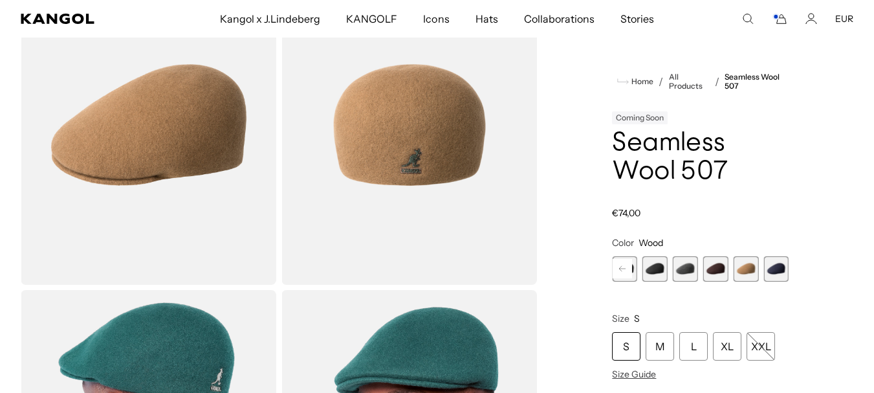
scroll to position [0, 267]
click at [716, 268] on span "7 of 9" at bounding box center [715, 268] width 25 height 25
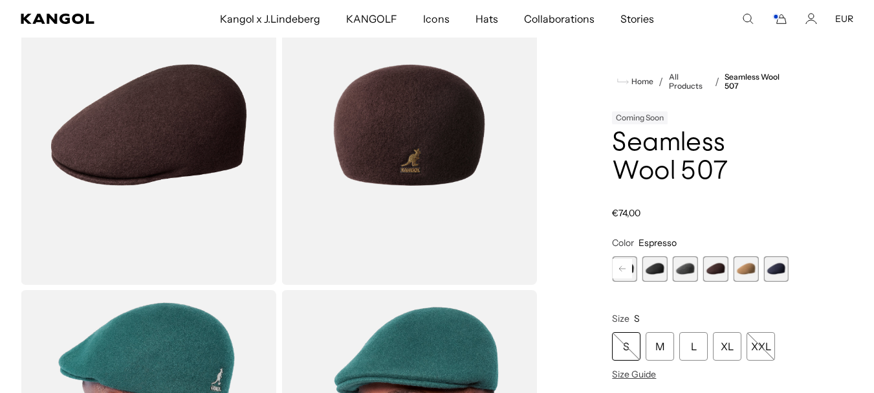
click at [421, 138] on img "Gallery Viewer" at bounding box center [409, 125] width 256 height 320
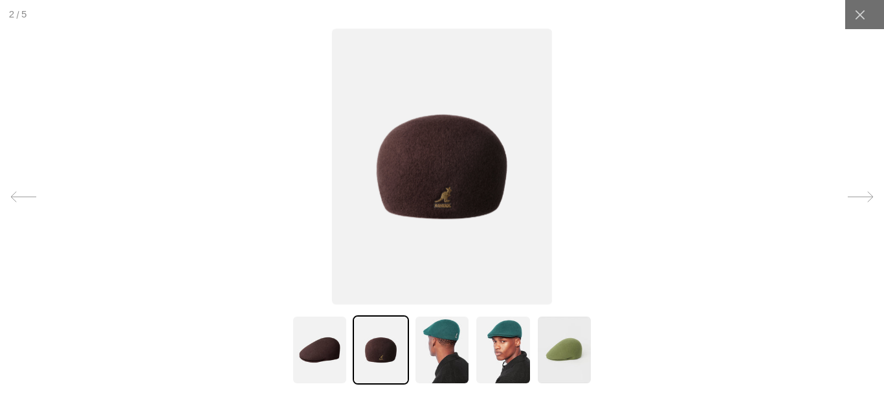
click at [471, 207] on img at bounding box center [442, 167] width 220 height 276
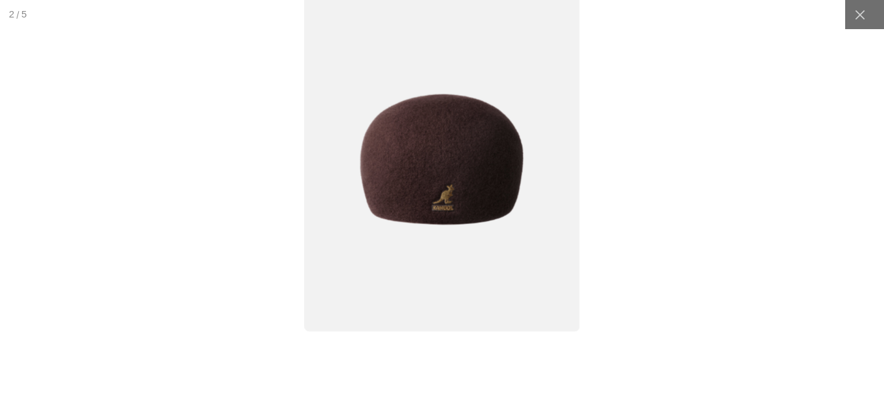
scroll to position [0, 267]
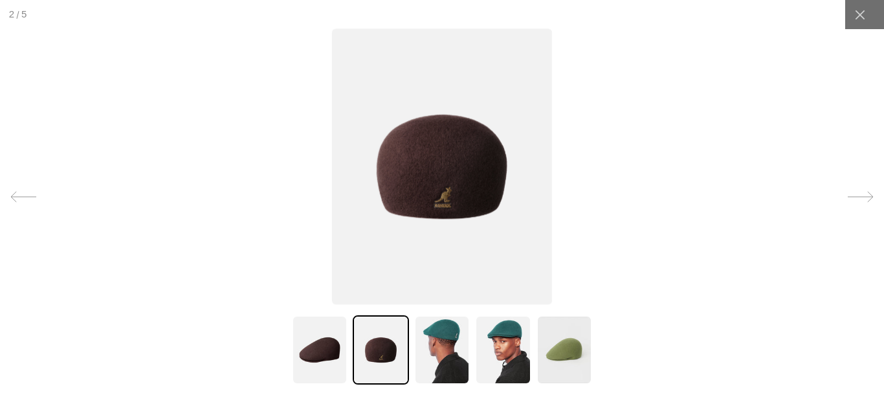
click at [333, 353] on img at bounding box center [320, 349] width 56 height 69
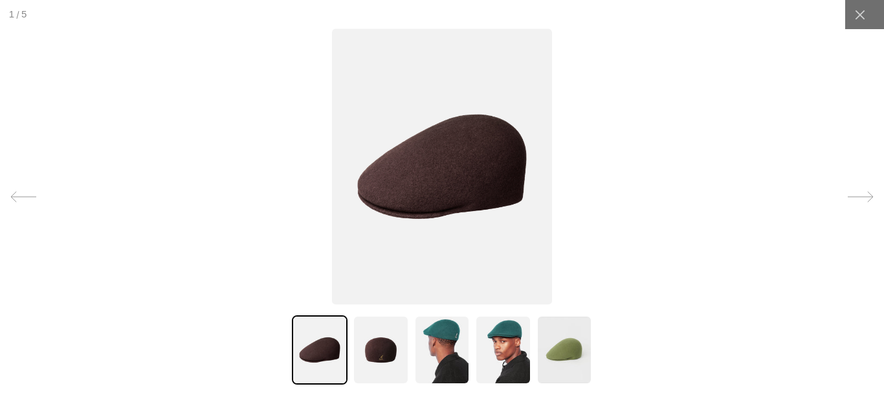
scroll to position [0, 0]
click at [454, 195] on img at bounding box center [442, 167] width 220 height 276
click at [372, 351] on img at bounding box center [381, 349] width 56 height 69
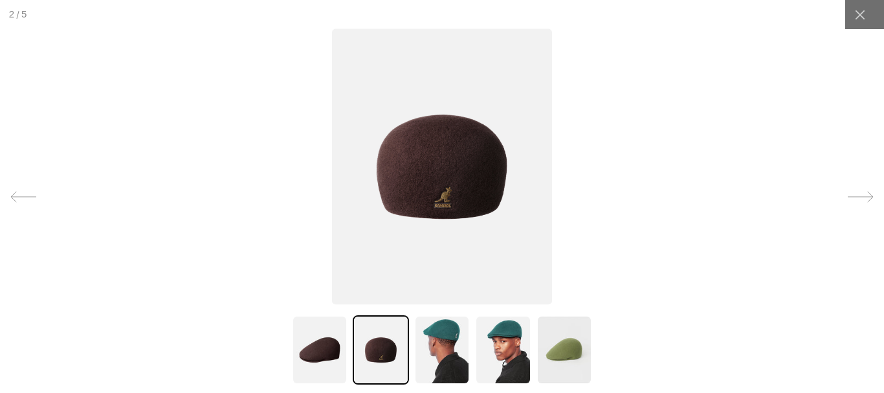
click at [461, 186] on img at bounding box center [442, 167] width 220 height 276
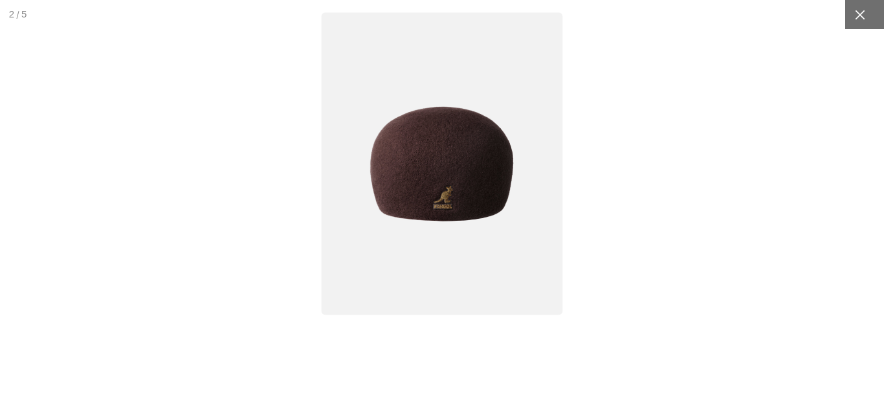
click at [857, 9] on div at bounding box center [859, 14] width 29 height 29
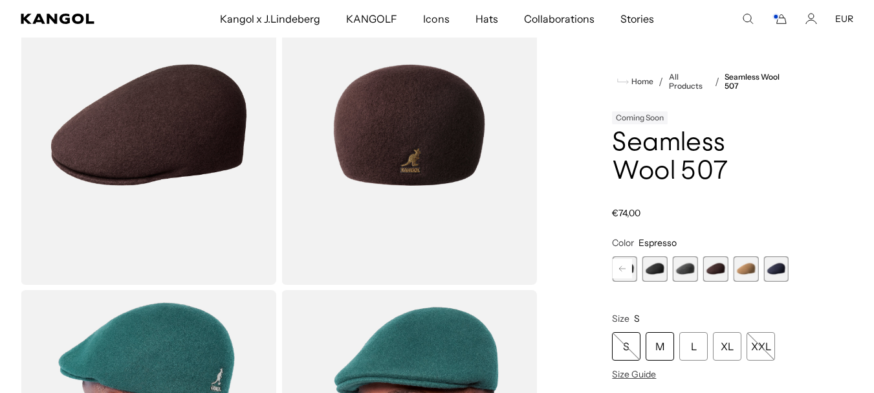
scroll to position [0, 0]
click at [657, 345] on div "M" at bounding box center [660, 346] width 28 height 28
click at [621, 269] on rect at bounding box center [622, 268] width 19 height 19
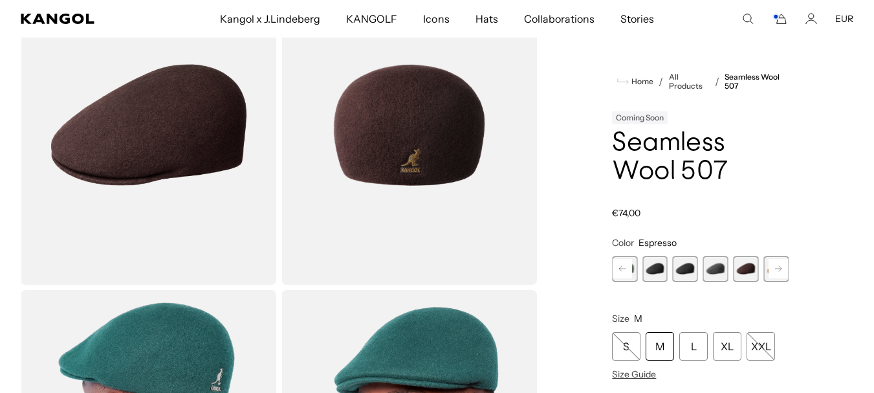
click at [652, 269] on span "4 of 9" at bounding box center [654, 268] width 25 height 25
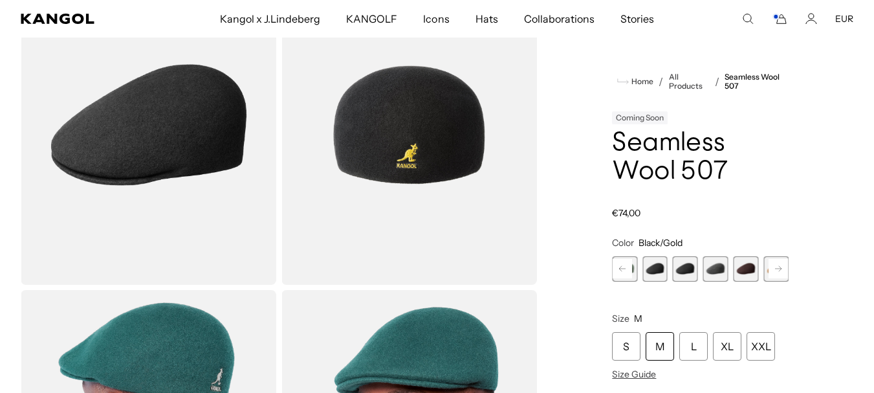
scroll to position [0, 267]
click at [688, 271] on span "5 of 9" at bounding box center [685, 268] width 25 height 25
click at [719, 270] on span "6 of 9" at bounding box center [715, 268] width 25 height 25
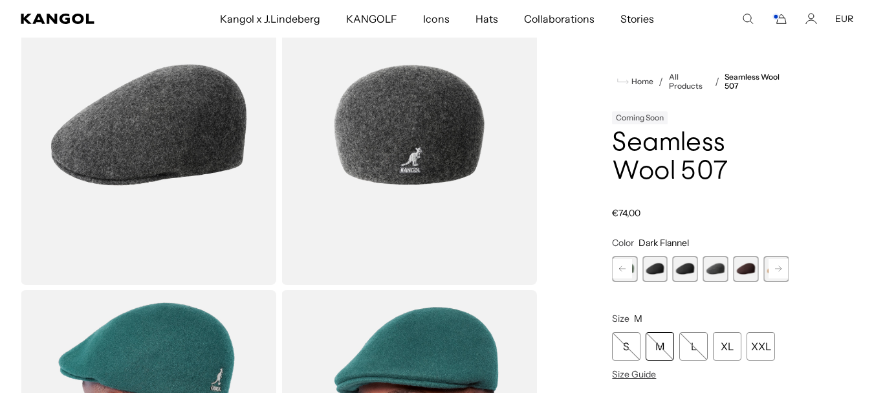
scroll to position [0, 267]
click at [752, 268] on span "7 of 9" at bounding box center [745, 268] width 25 height 25
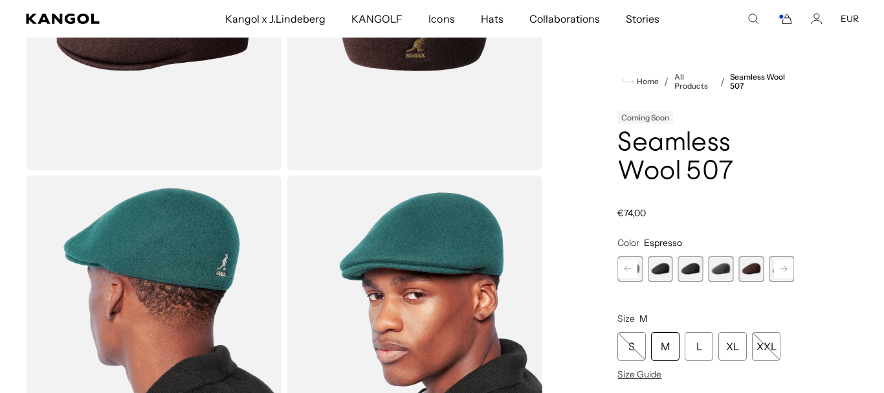
scroll to position [129, 0]
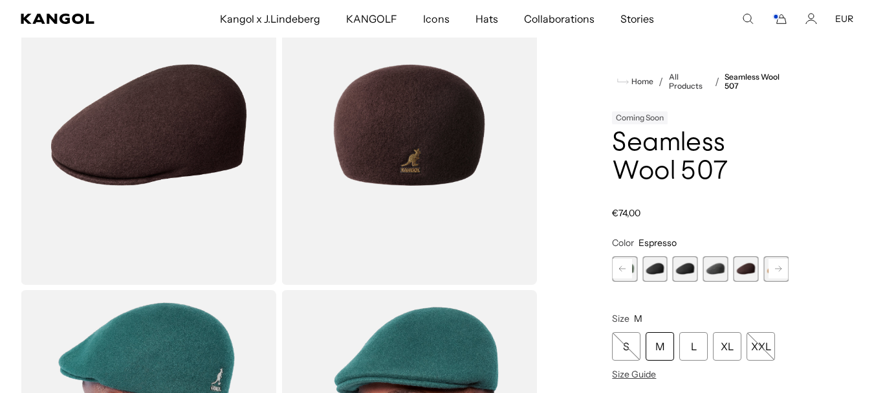
click at [148, 133] on img "Gallery Viewer" at bounding box center [149, 125] width 256 height 320
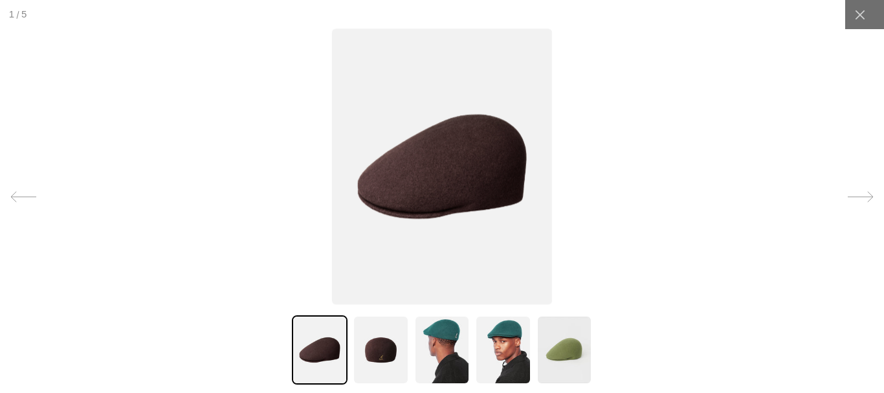
click at [431, 184] on img at bounding box center [442, 167] width 220 height 276
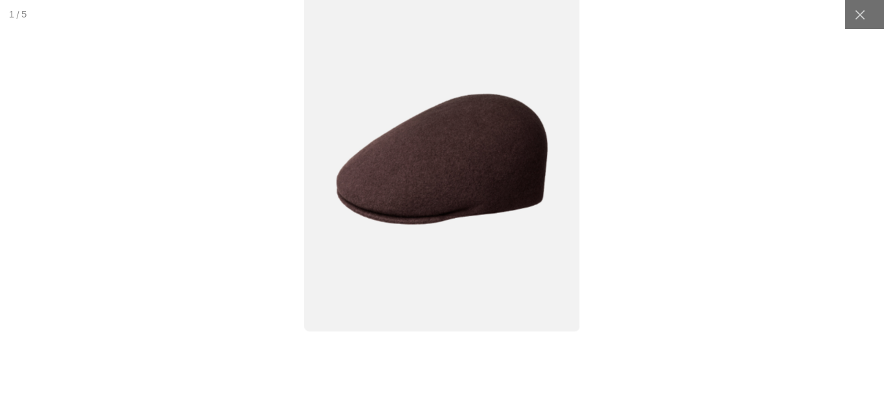
scroll to position [0, 0]
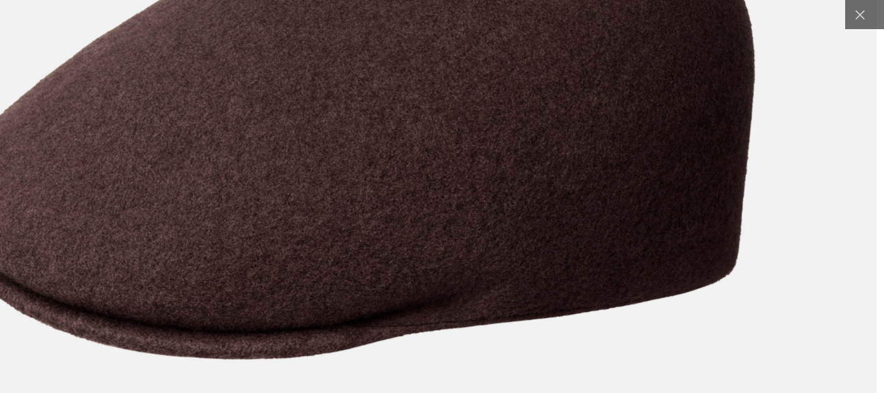
click at [406, 266] on img at bounding box center [354, 113] width 1045 height 1309
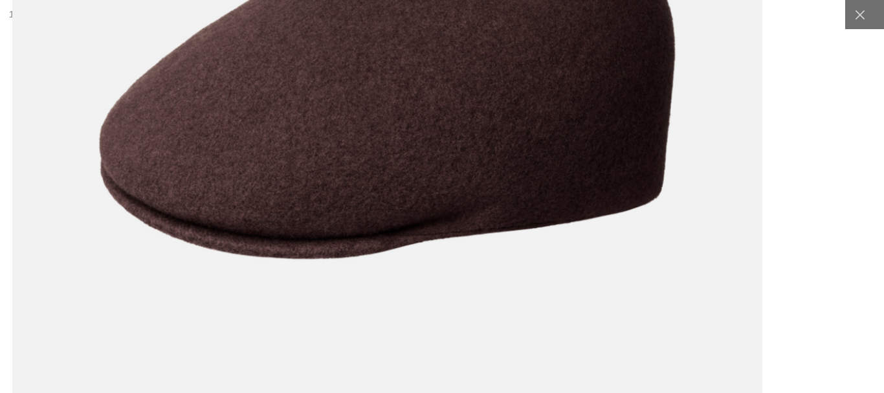
click at [541, 131] on img at bounding box center [387, 82] width 750 height 940
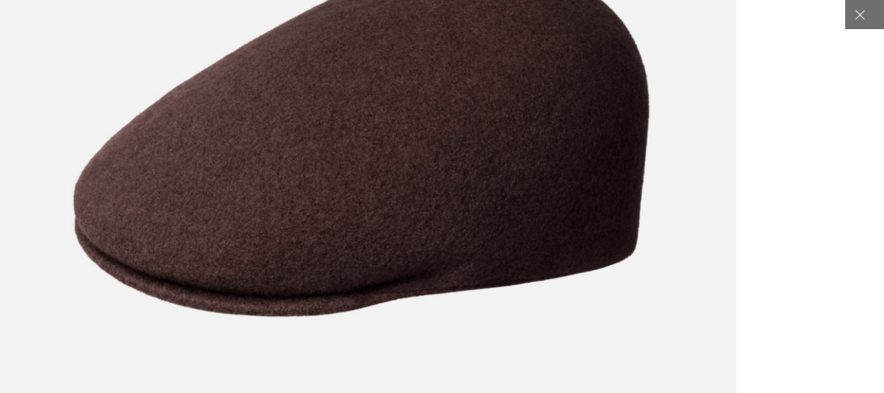
click at [466, 223] on img at bounding box center [361, 140] width 750 height 940
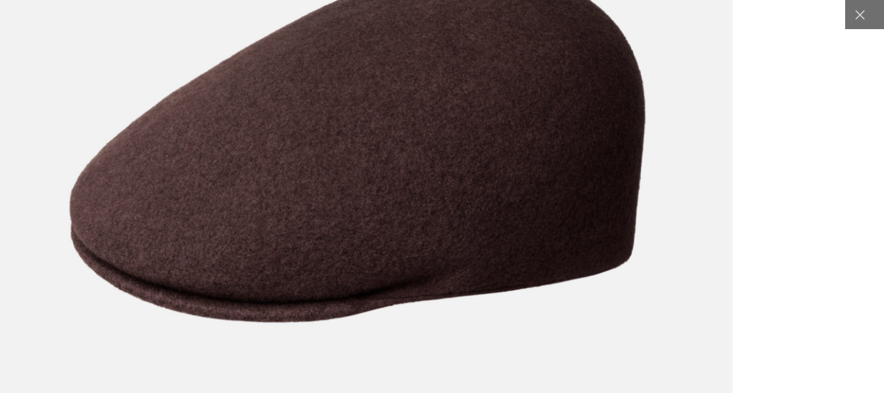
scroll to position [0, 267]
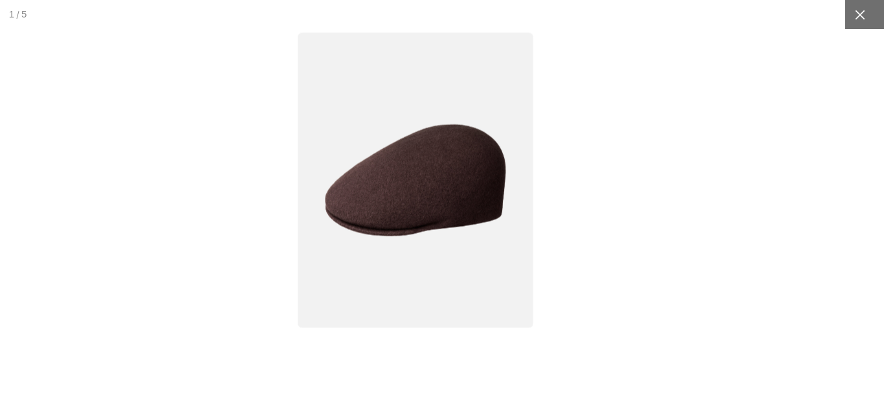
click at [855, 12] on icon at bounding box center [860, 15] width 10 height 10
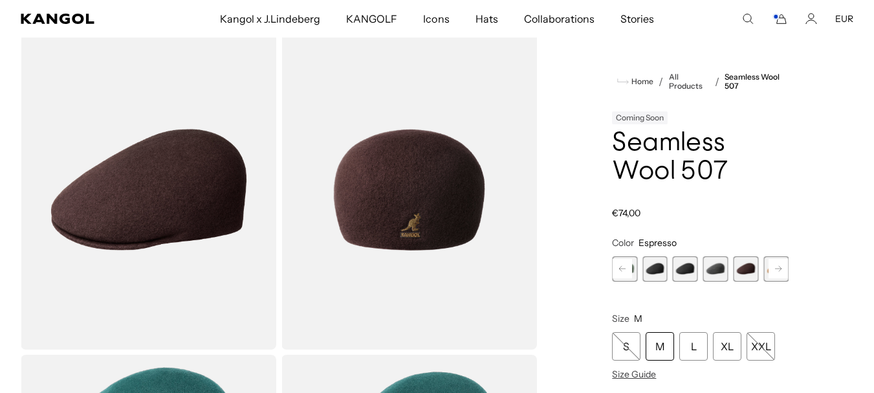
scroll to position [0, 0]
click at [771, 269] on rect at bounding box center [778, 268] width 19 height 19
click at [771, 269] on span "9 of 9" at bounding box center [775, 268] width 25 height 25
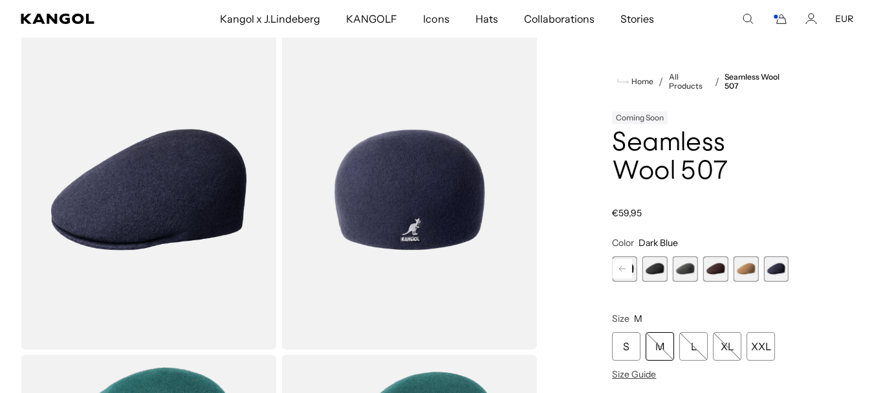
click at [750, 268] on span "8 of 9" at bounding box center [745, 268] width 25 height 25
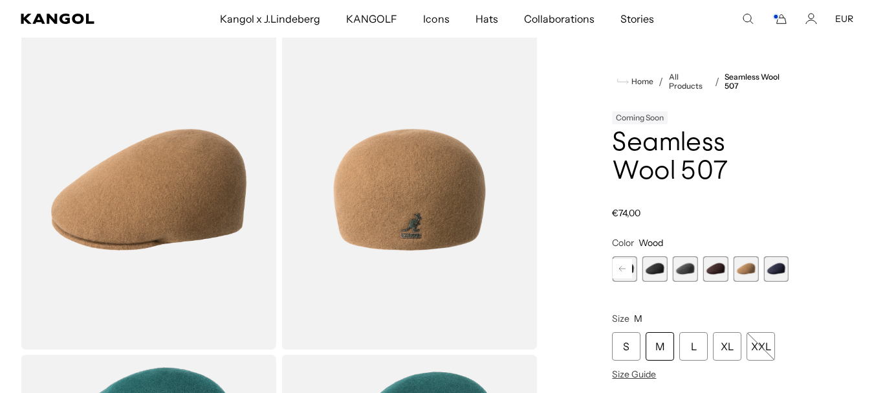
scroll to position [0, 267]
click at [776, 268] on span "9 of 9" at bounding box center [775, 268] width 25 height 25
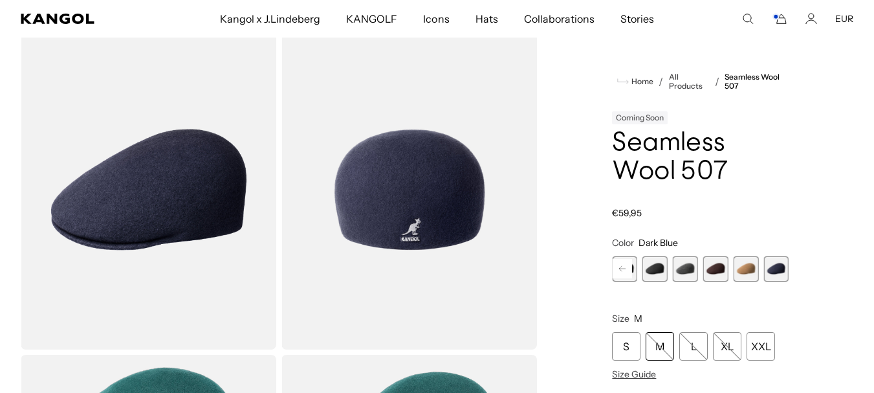
click at [710, 269] on span "7 of 9" at bounding box center [715, 268] width 25 height 25
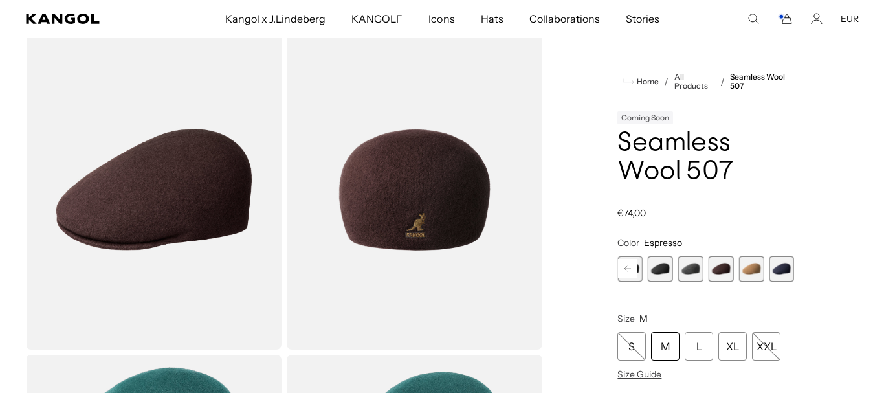
scroll to position [0, 267]
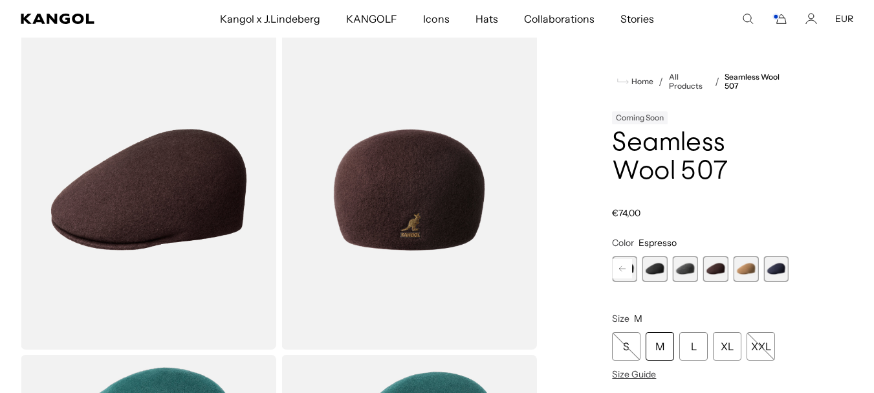
click at [200, 206] on img "Gallery Viewer" at bounding box center [149, 190] width 256 height 320
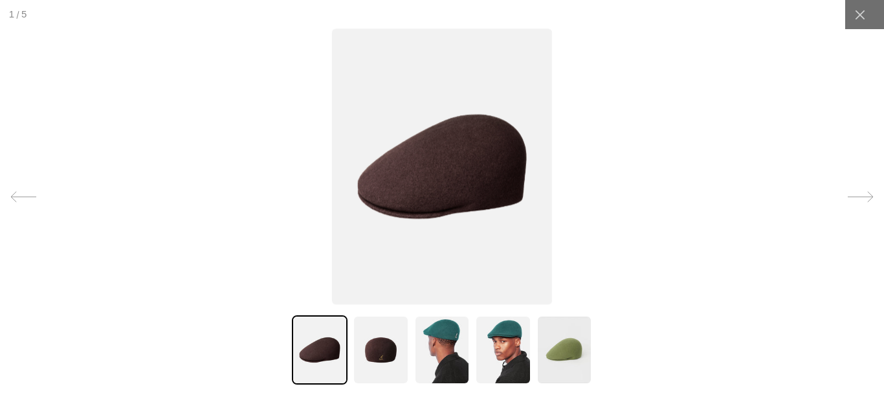
click at [474, 193] on img at bounding box center [442, 167] width 220 height 276
